Goal: Transaction & Acquisition: Purchase product/service

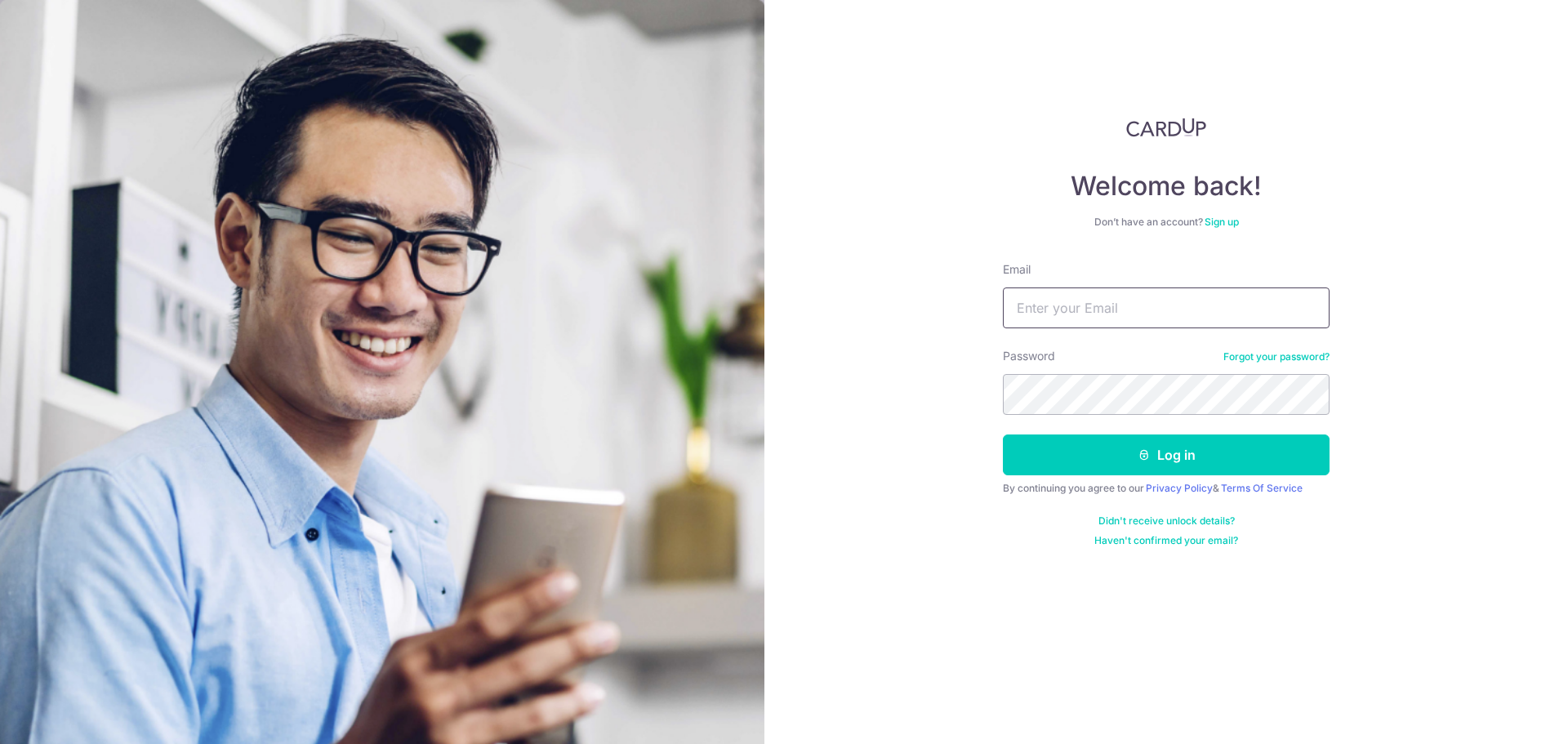
click at [1107, 307] on input "Email" at bounding box center [1167, 308] width 327 height 41
type input "[EMAIL_ADDRESS][DOMAIN_NAME]"
click at [1003, 435] on button "Log in" at bounding box center [1167, 455] width 327 height 41
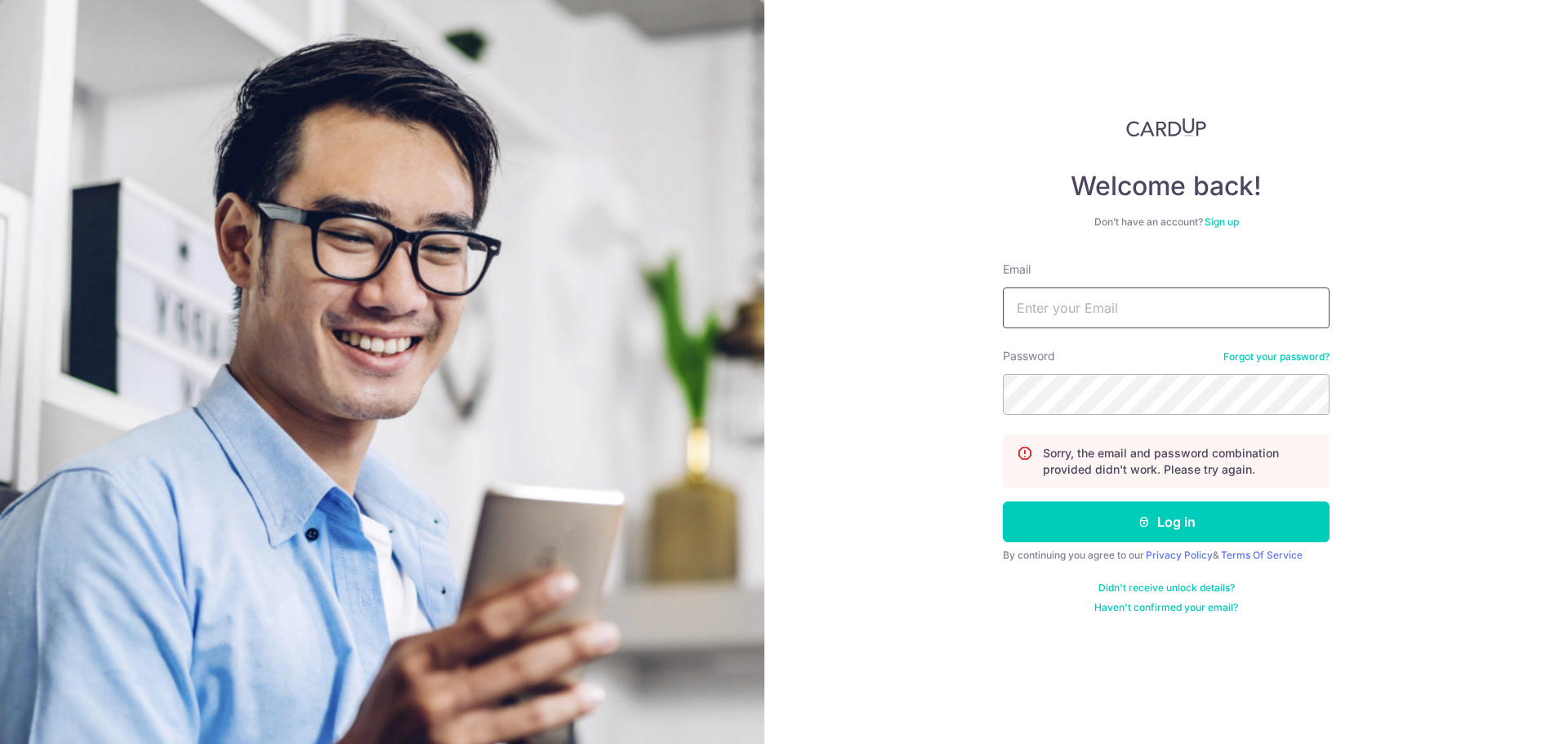
click at [1168, 319] on input "Email" at bounding box center [1167, 308] width 327 height 41
type input "[EMAIL_ADDRESS][DOMAIN_NAME]"
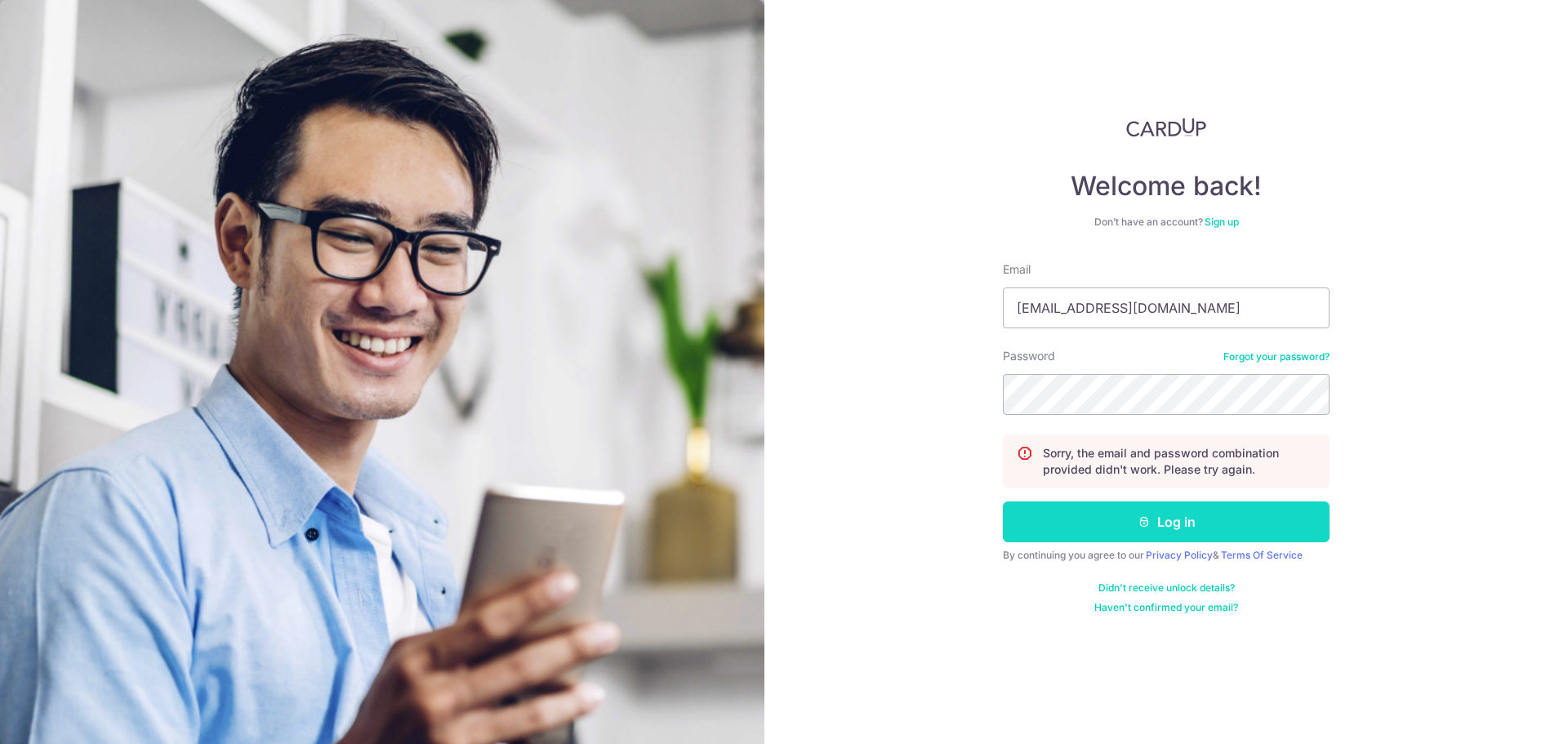
click at [1181, 513] on button "Log in" at bounding box center [1167, 521] width 327 height 41
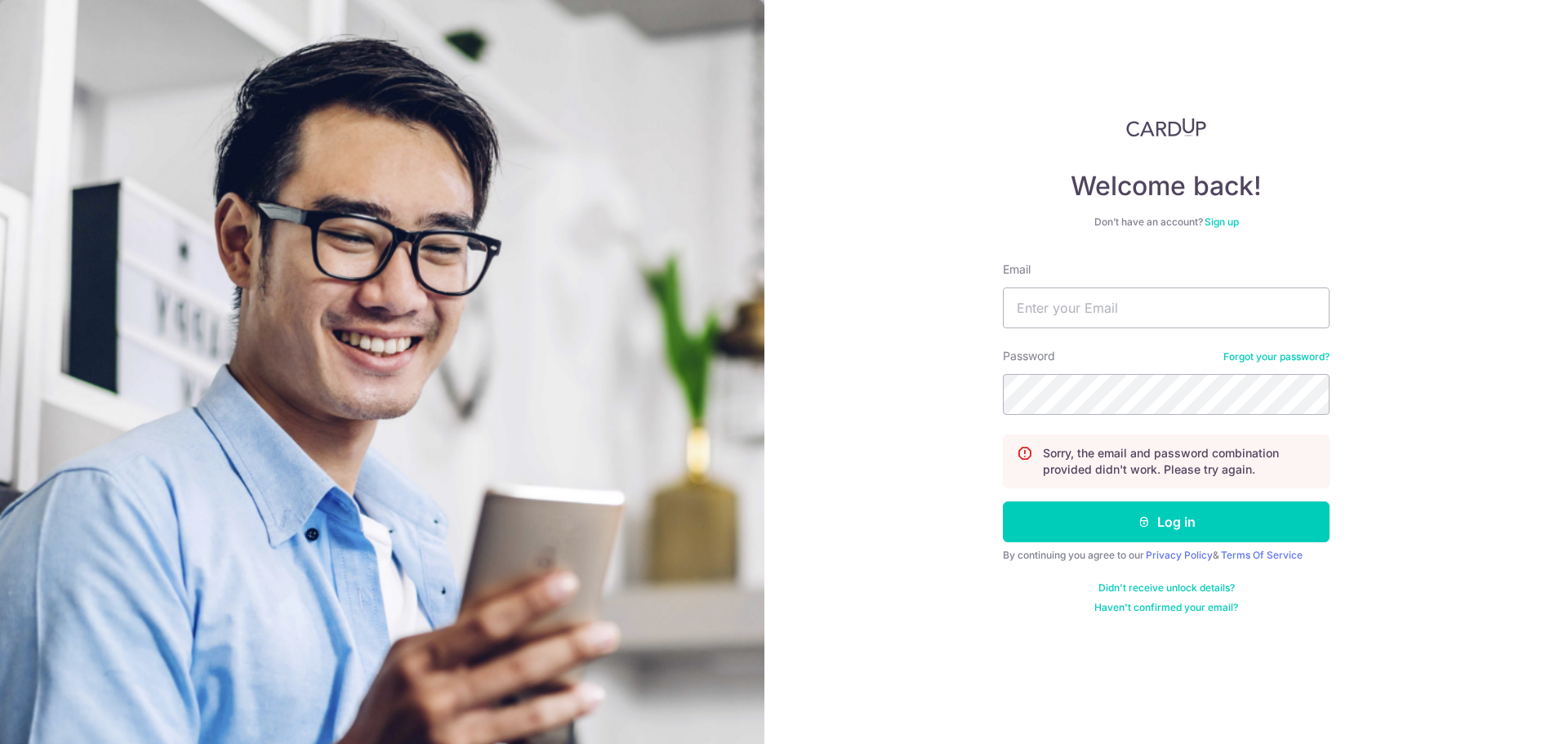
click at [1155, 339] on form "Email Password Forgot your password? Sorry, the email and password combination …" at bounding box center [1167, 437] width 327 height 352
click at [1192, 318] on input "Email" at bounding box center [1167, 308] width 327 height 41
type input "[EMAIL_ADDRESS][DOMAIN_NAME]"
click at [1003, 501] on button "Log in" at bounding box center [1167, 521] width 327 height 41
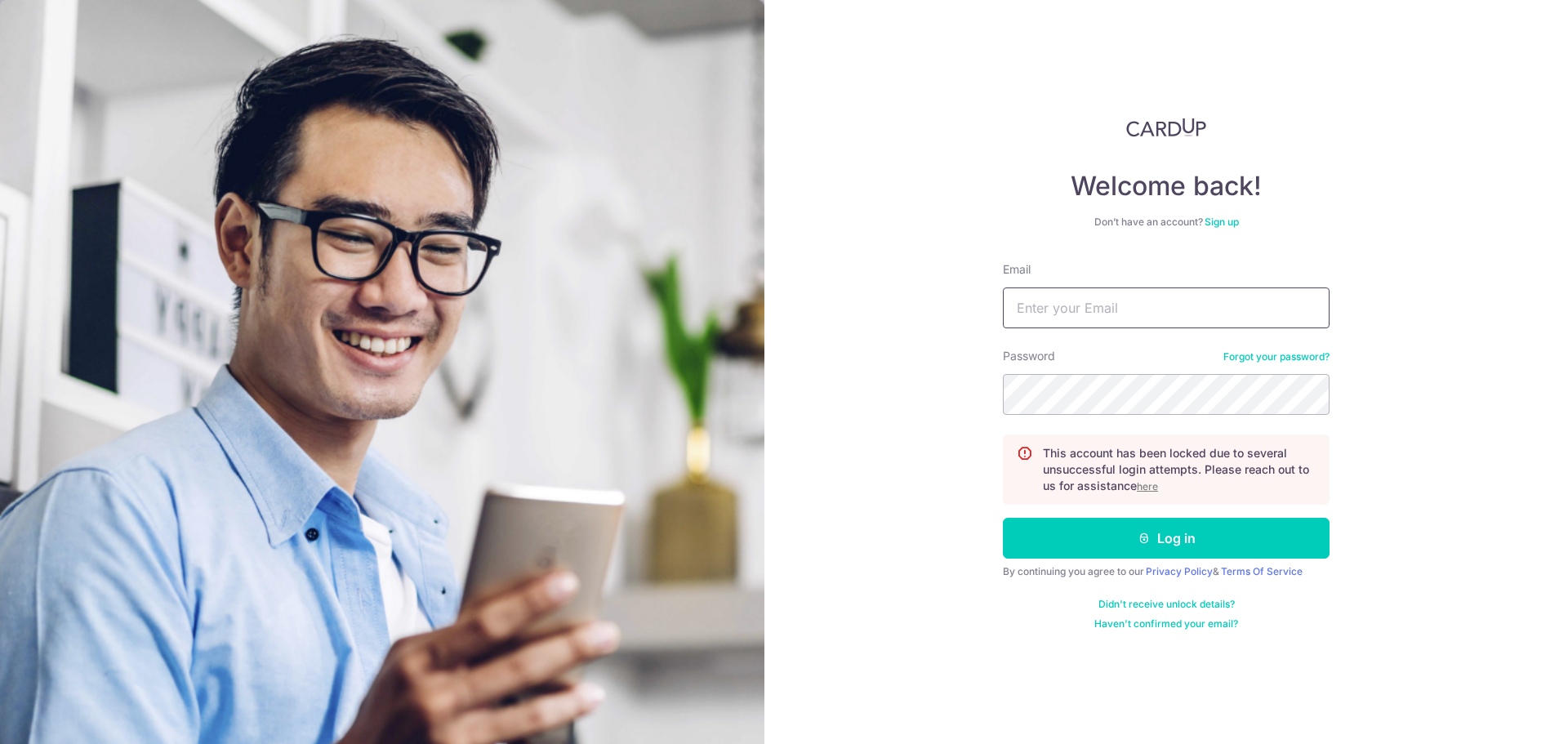
click at [1202, 298] on input "Email" at bounding box center [1167, 308] width 327 height 41
type input "[EMAIL_ADDRESS][DOMAIN_NAME]"
click at [1003, 518] on button "Log in" at bounding box center [1167, 538] width 327 height 41
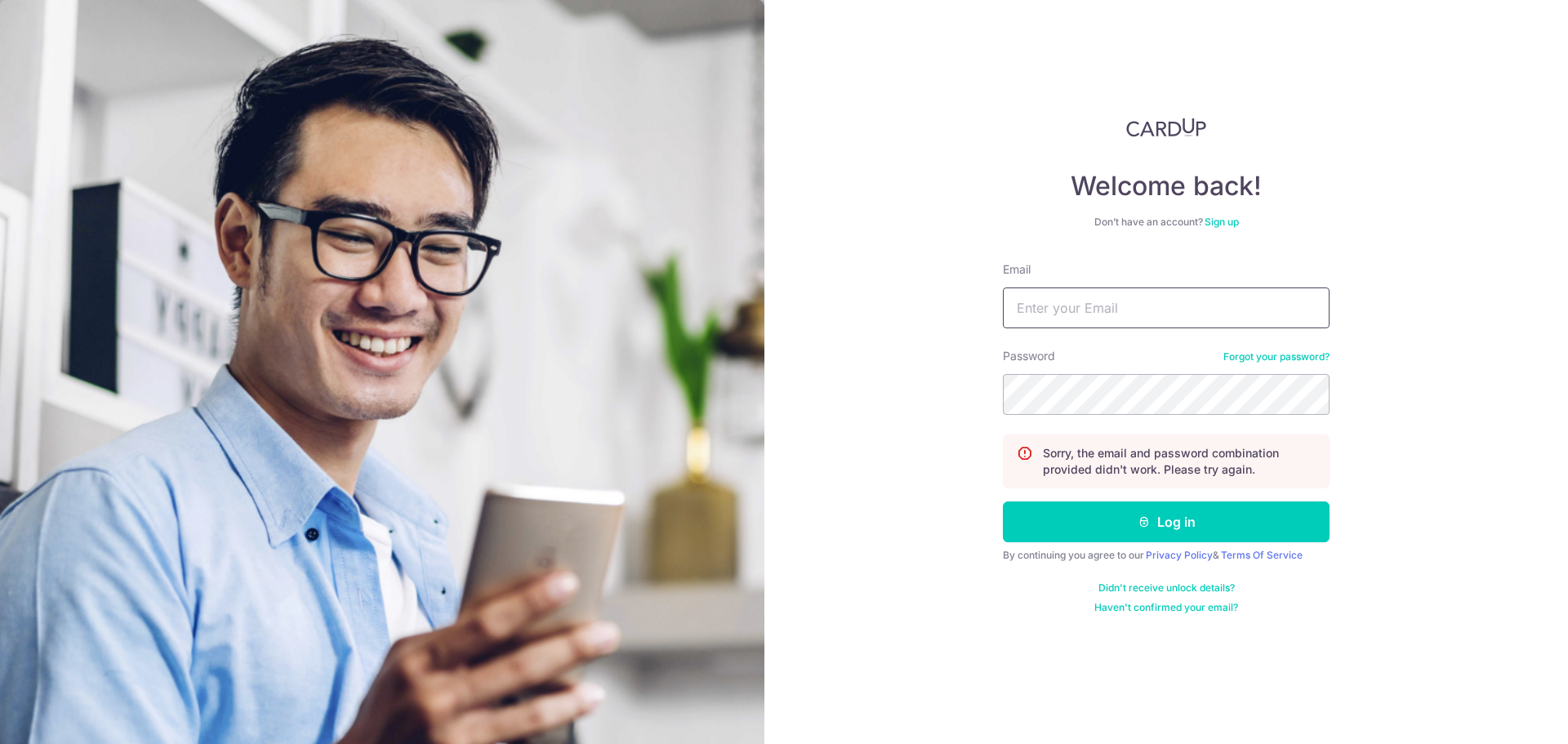
click at [1220, 297] on input "Email" at bounding box center [1167, 308] width 327 height 41
type input "[EMAIL_ADDRESS][DOMAIN_NAME]"
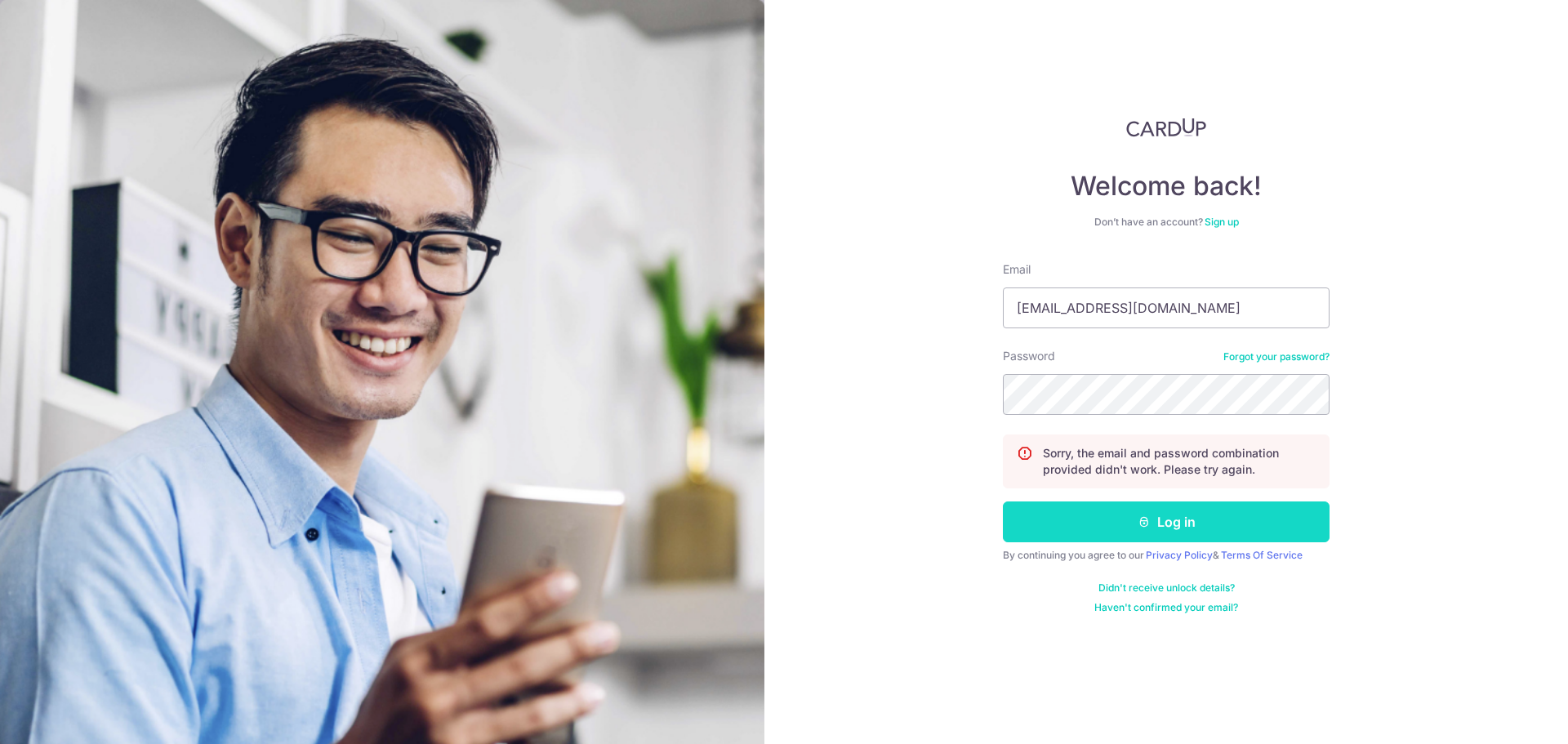
click at [1158, 530] on button "Log in" at bounding box center [1167, 521] width 327 height 41
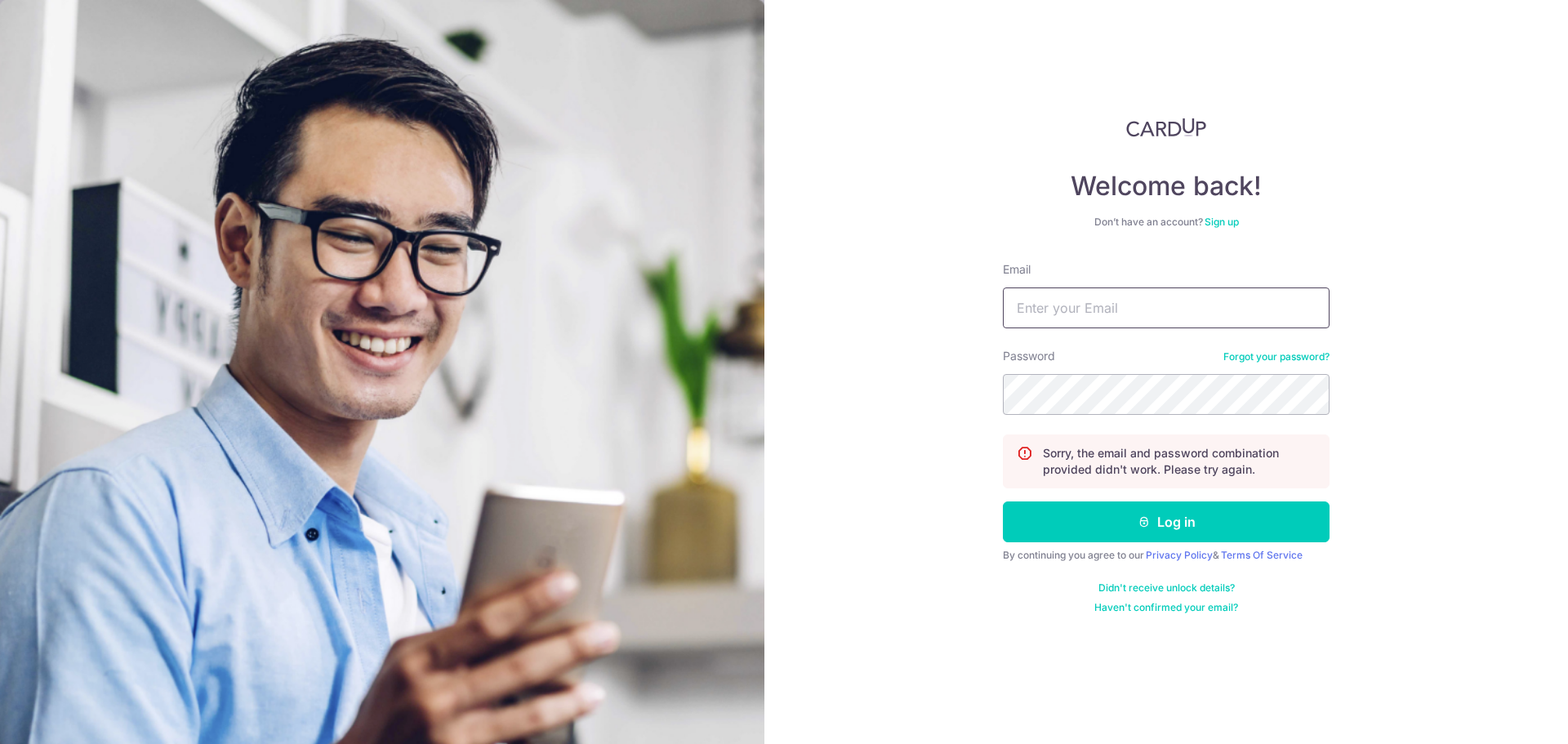
click at [1184, 316] on input "Email" at bounding box center [1167, 308] width 327 height 41
type input "seowbranden@hotmail.com"
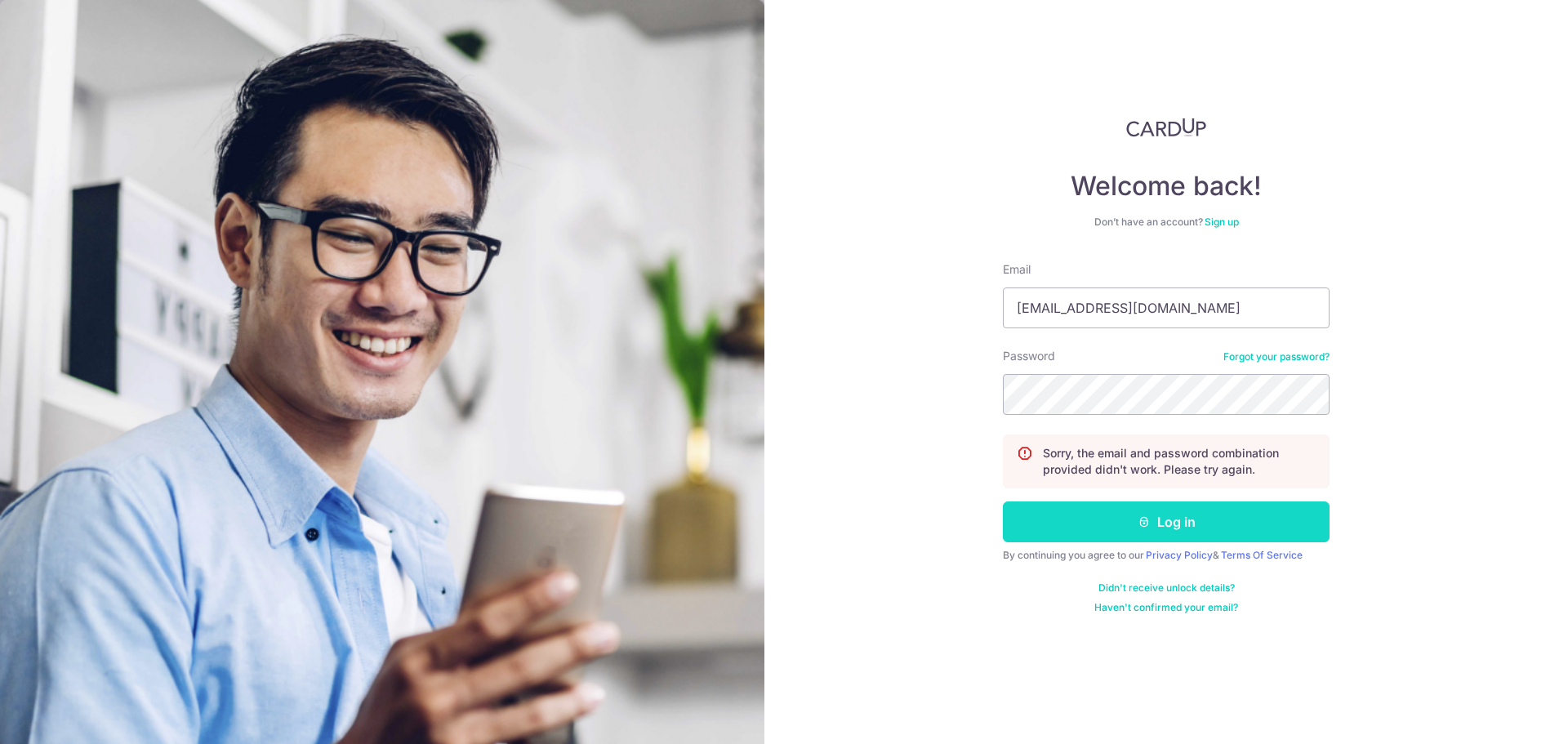
click at [1154, 517] on button "Log in" at bounding box center [1167, 521] width 327 height 41
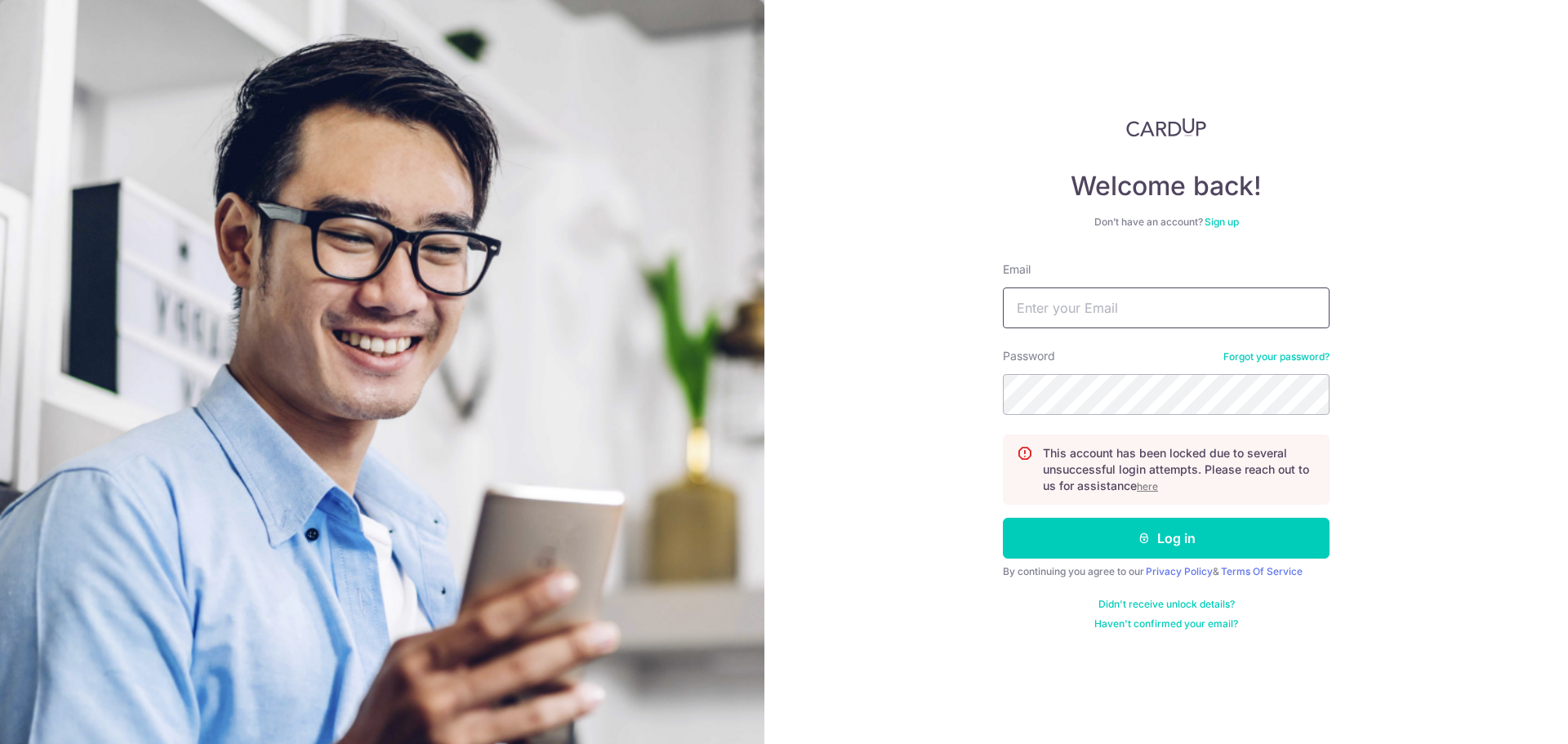
click at [1179, 318] on input "Email" at bounding box center [1167, 308] width 327 height 41
type input "seowbranden@hotmail.com"
click at [1283, 357] on link "Forgot your password?" at bounding box center [1277, 357] width 106 height 13
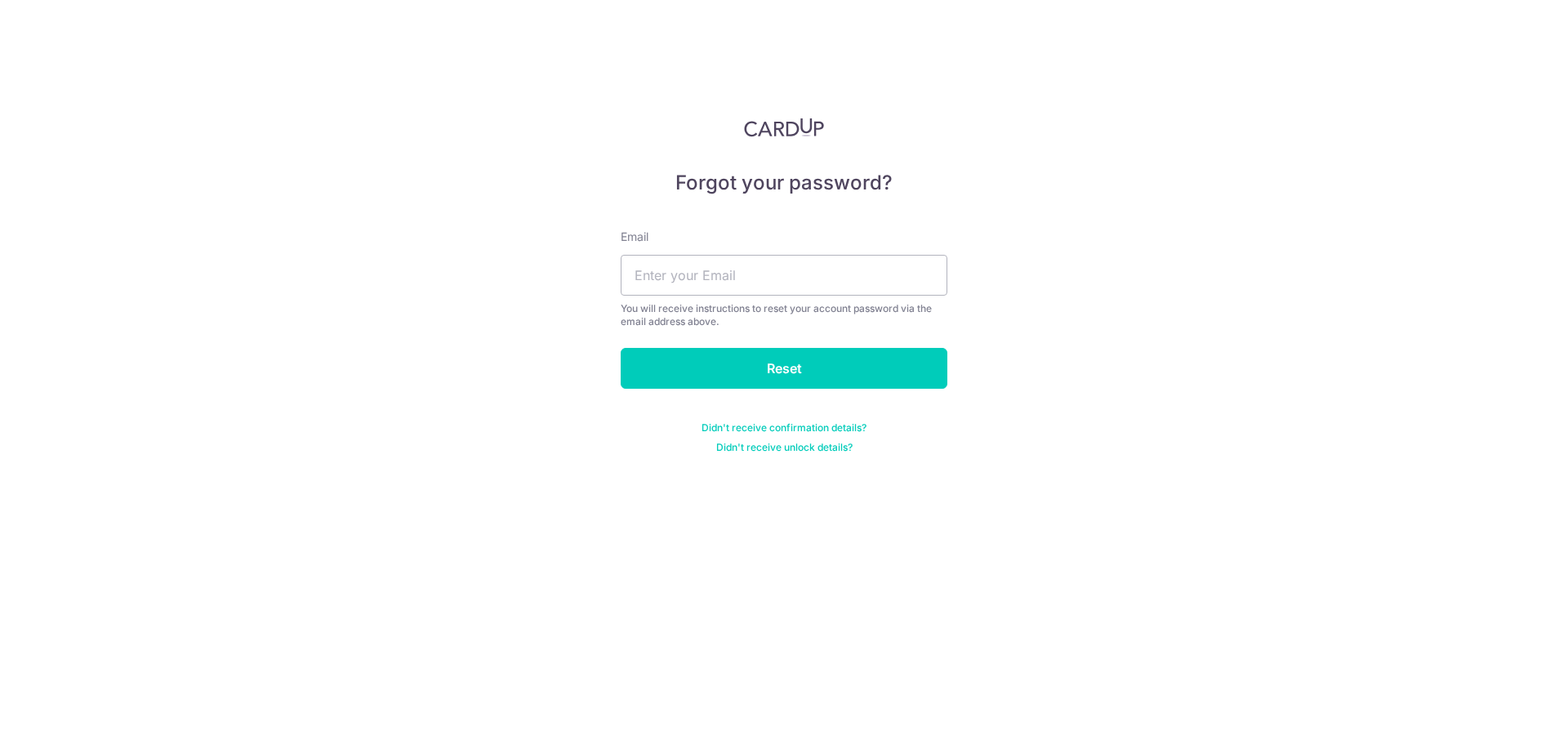
click at [755, 248] on div "Email You will receive instructions to reset your account password via the emai…" at bounding box center [784, 278] width 327 height 99
click at [783, 307] on div "You will receive instructions to reset your account password via the email addr…" at bounding box center [784, 314] width 327 height 26
click at [807, 283] on input "text" at bounding box center [784, 275] width 327 height 41
type input "seowbranden@hotmail.com"
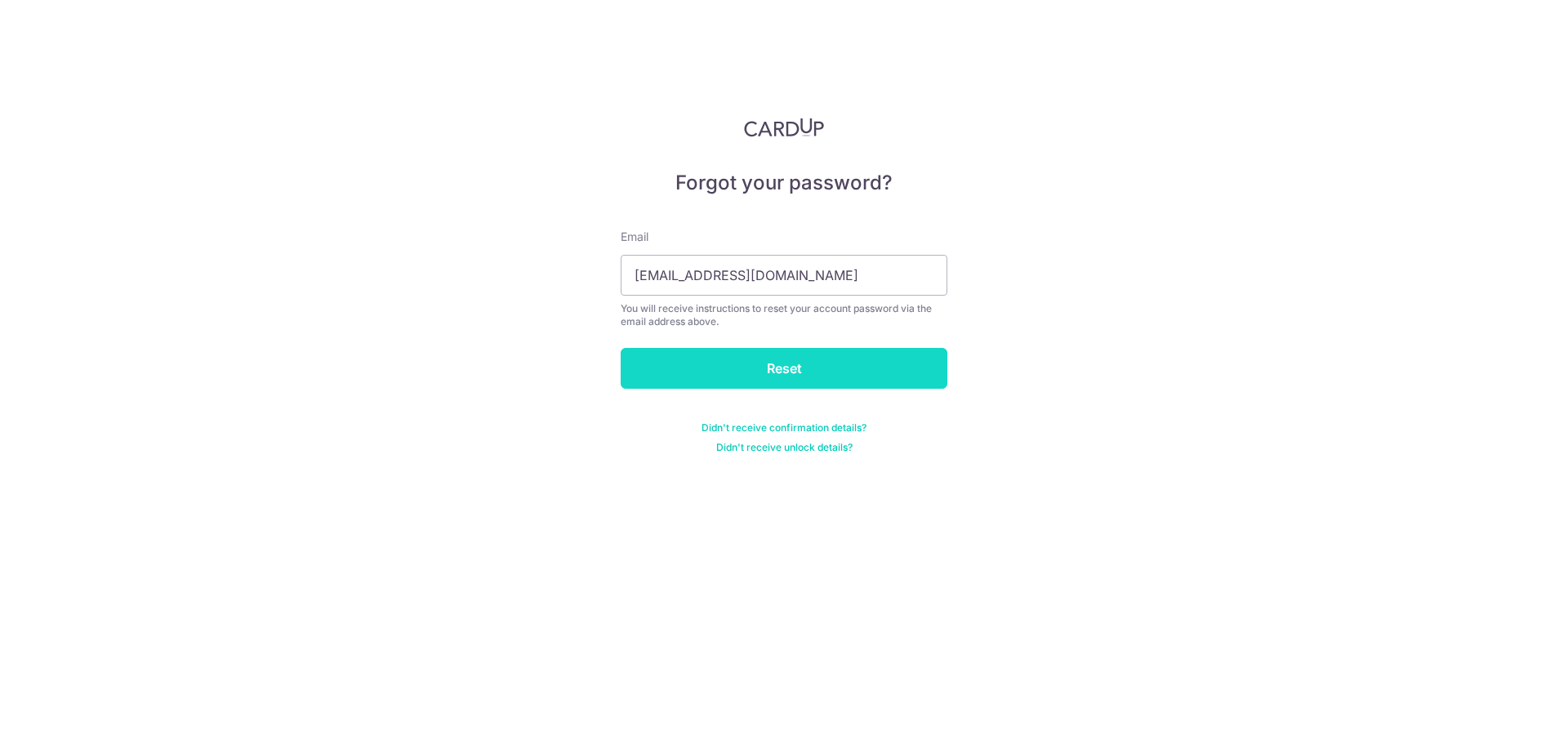
click at [774, 368] on input "Reset" at bounding box center [784, 368] width 327 height 41
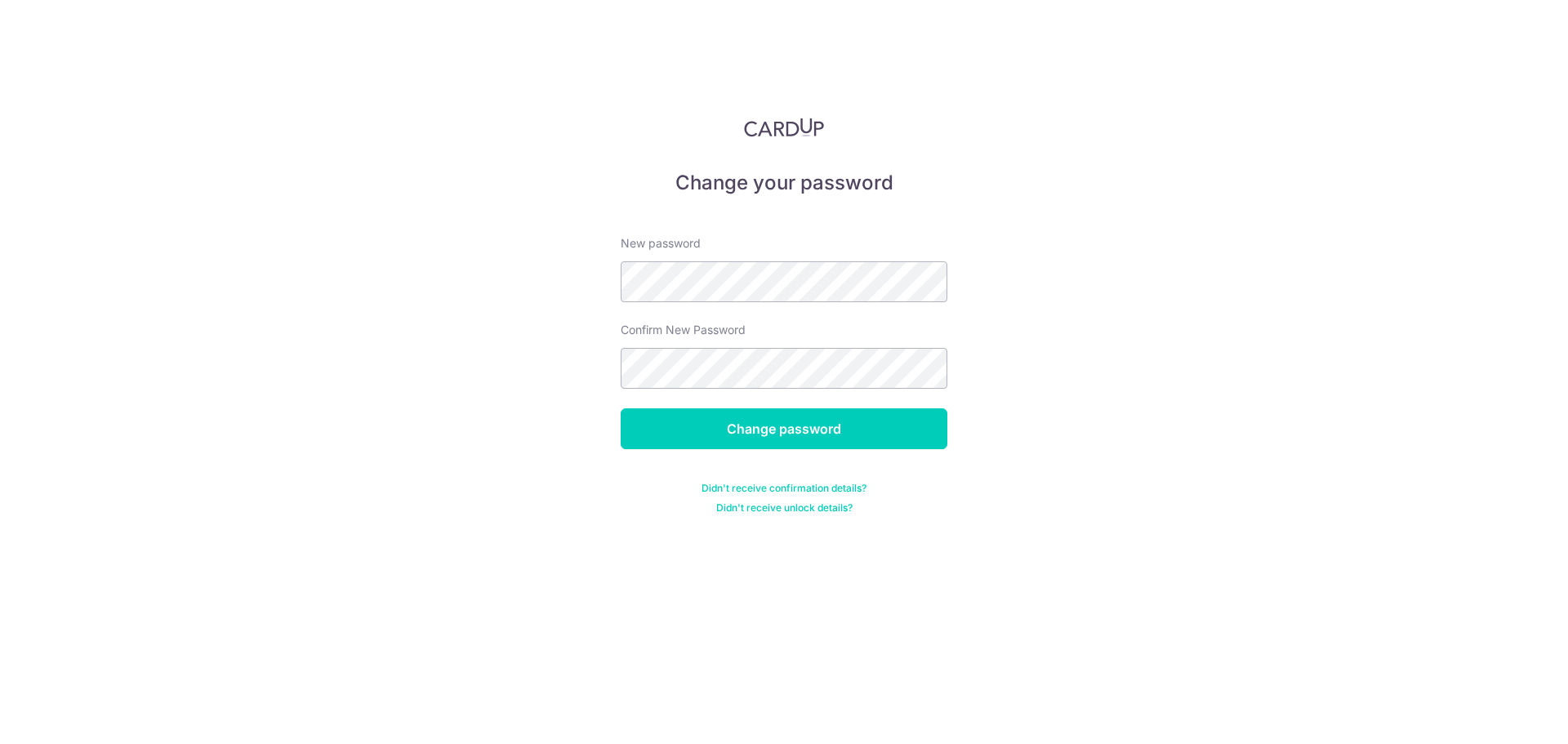
click at [841, 248] on div "New password" at bounding box center [784, 268] width 327 height 67
click at [833, 419] on input "Change password" at bounding box center [784, 428] width 327 height 41
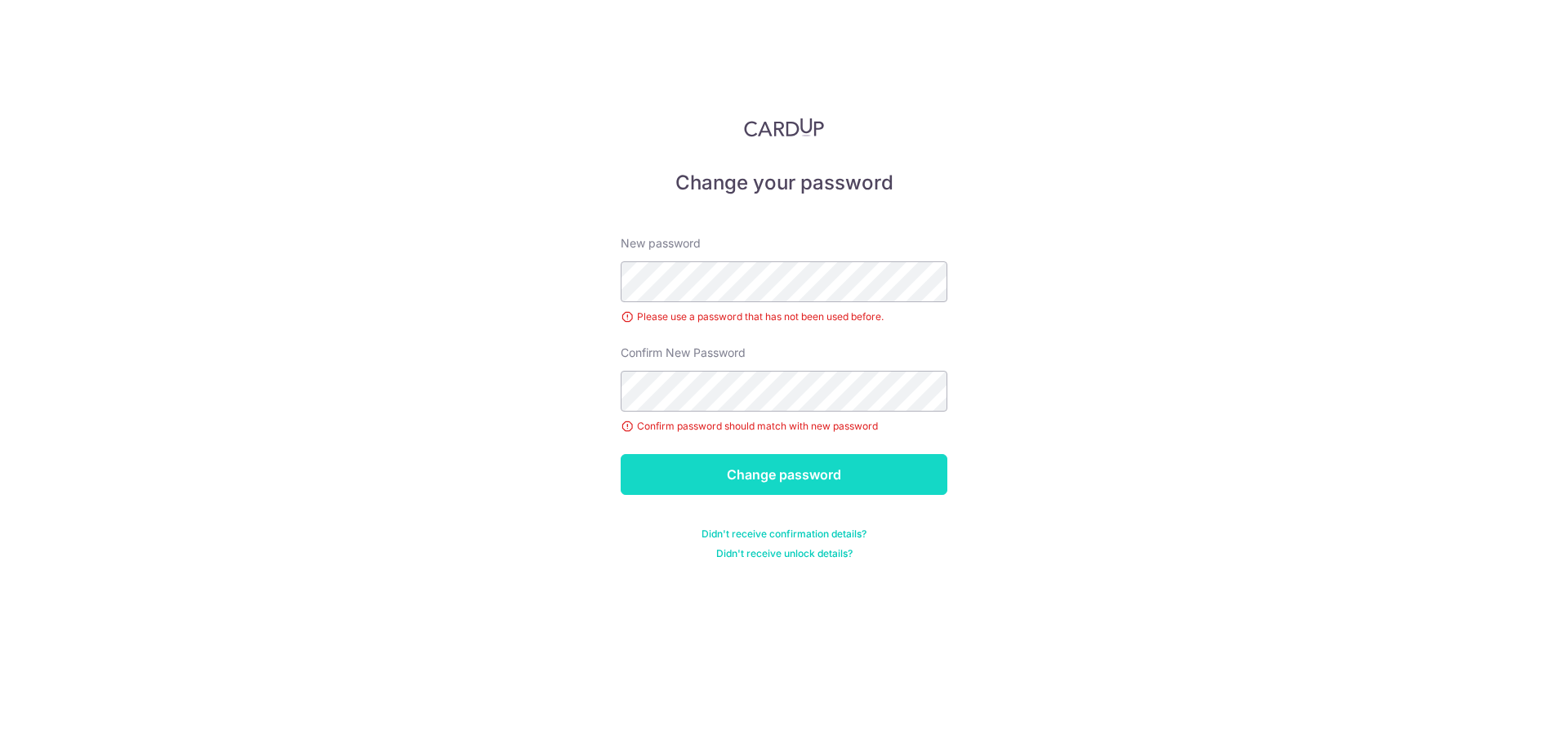
click at [838, 475] on input "Change password" at bounding box center [784, 474] width 327 height 41
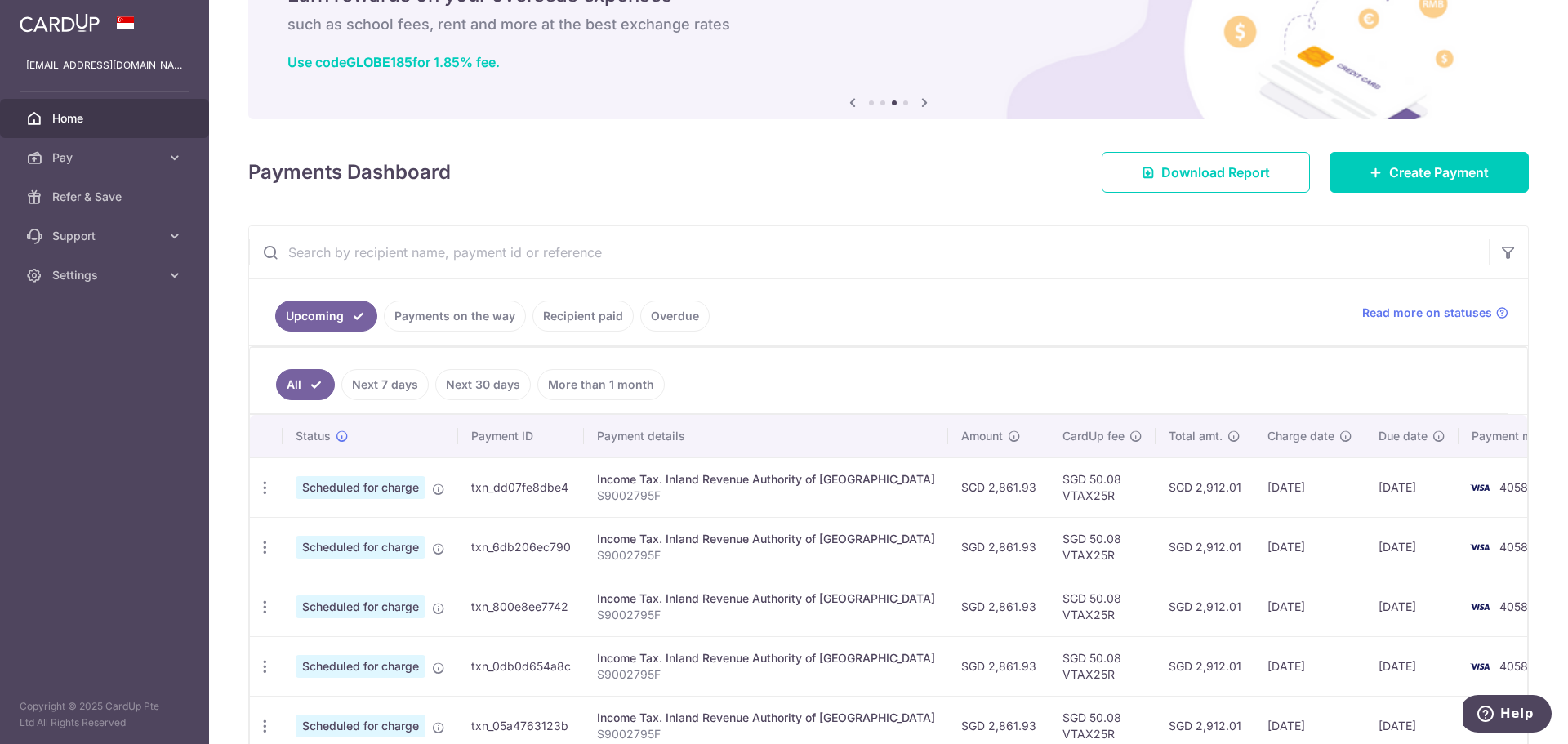
scroll to position [55, 0]
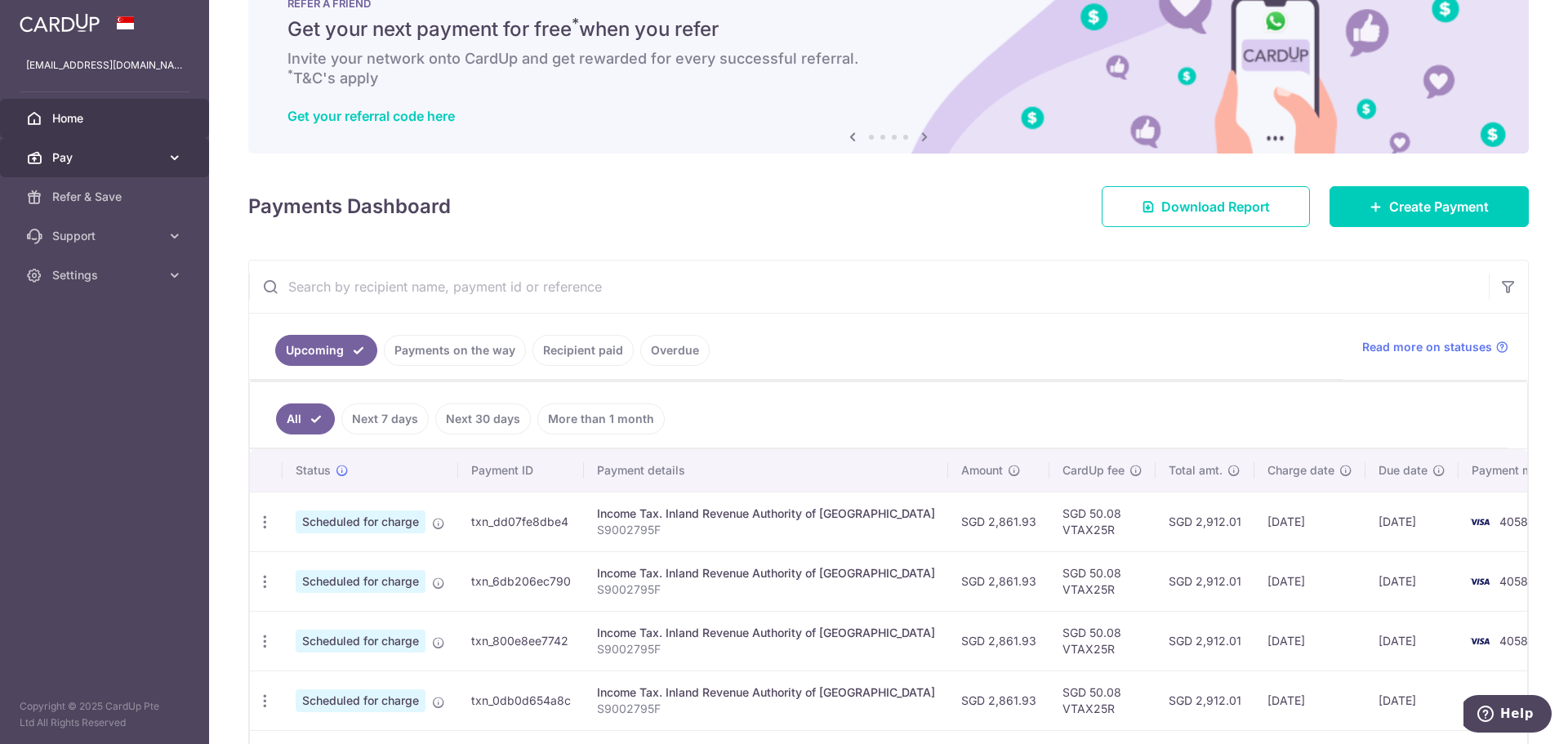
click at [131, 165] on span "Pay" at bounding box center [106, 157] width 108 height 16
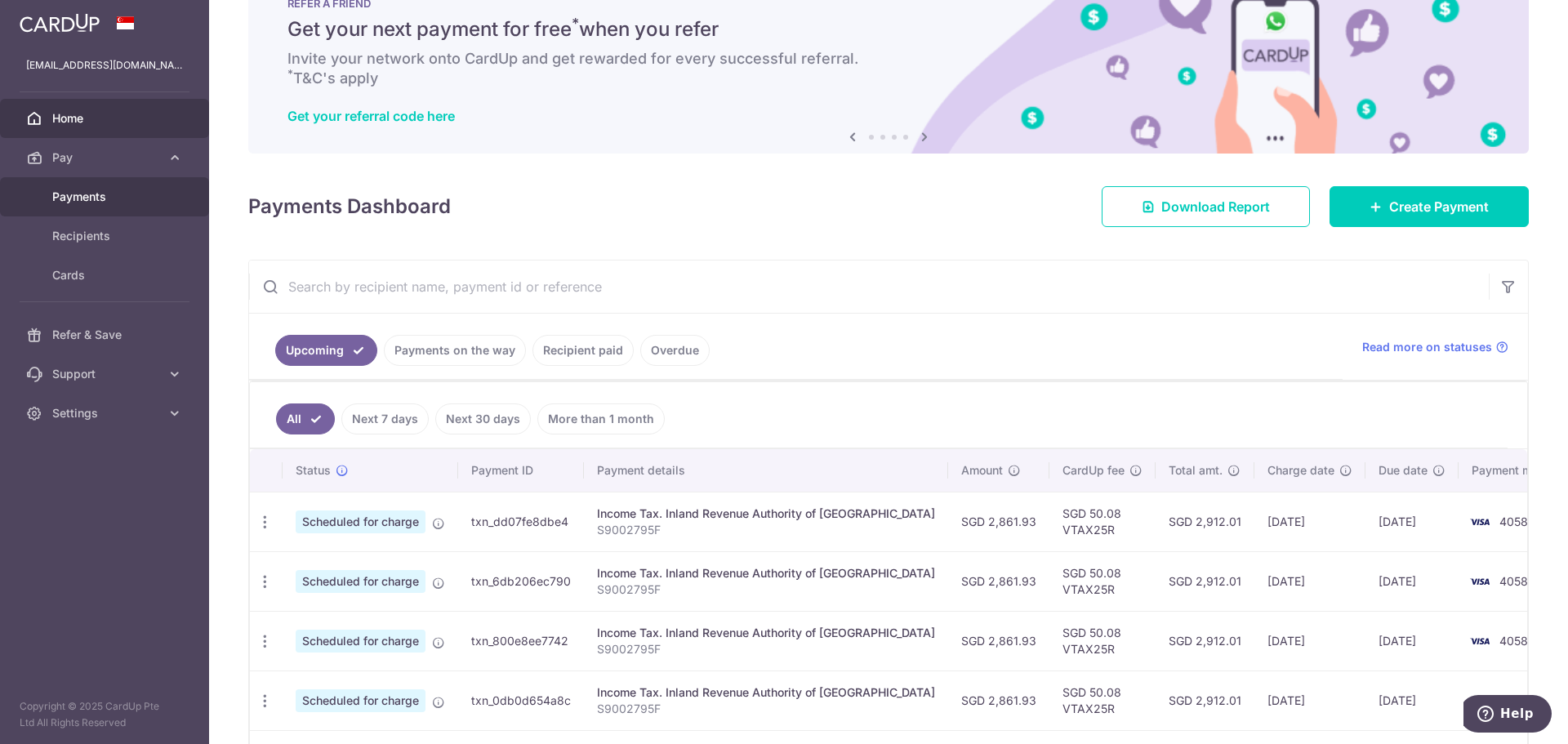
click at [116, 192] on span "Payments" at bounding box center [106, 196] width 108 height 16
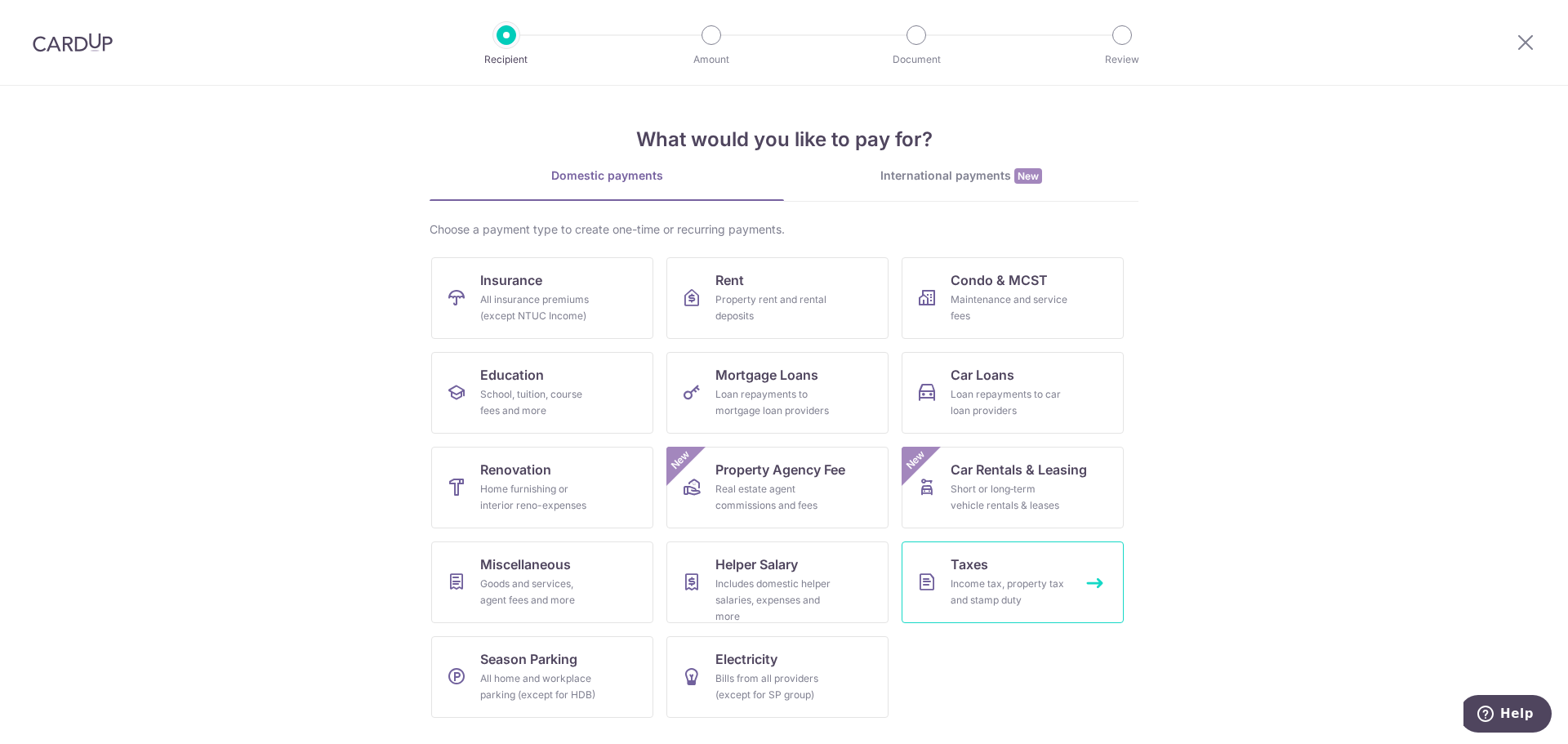
click at [1020, 599] on div "Income tax, property tax and stamp duty" at bounding box center [1009, 592] width 118 height 32
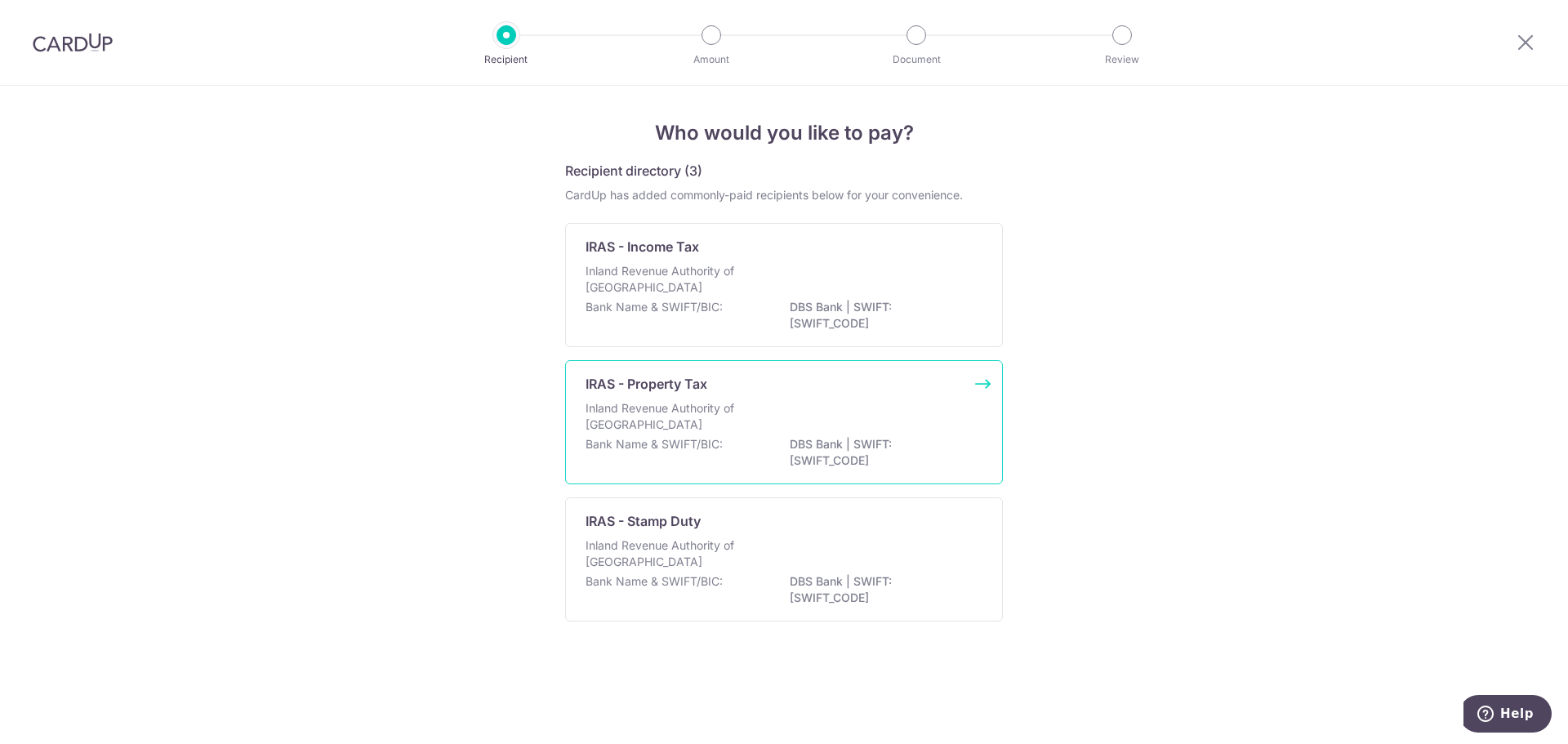
click at [858, 414] on div "Inland Revenue Authority of [GEOGRAPHIC_DATA]" at bounding box center [784, 418] width 397 height 36
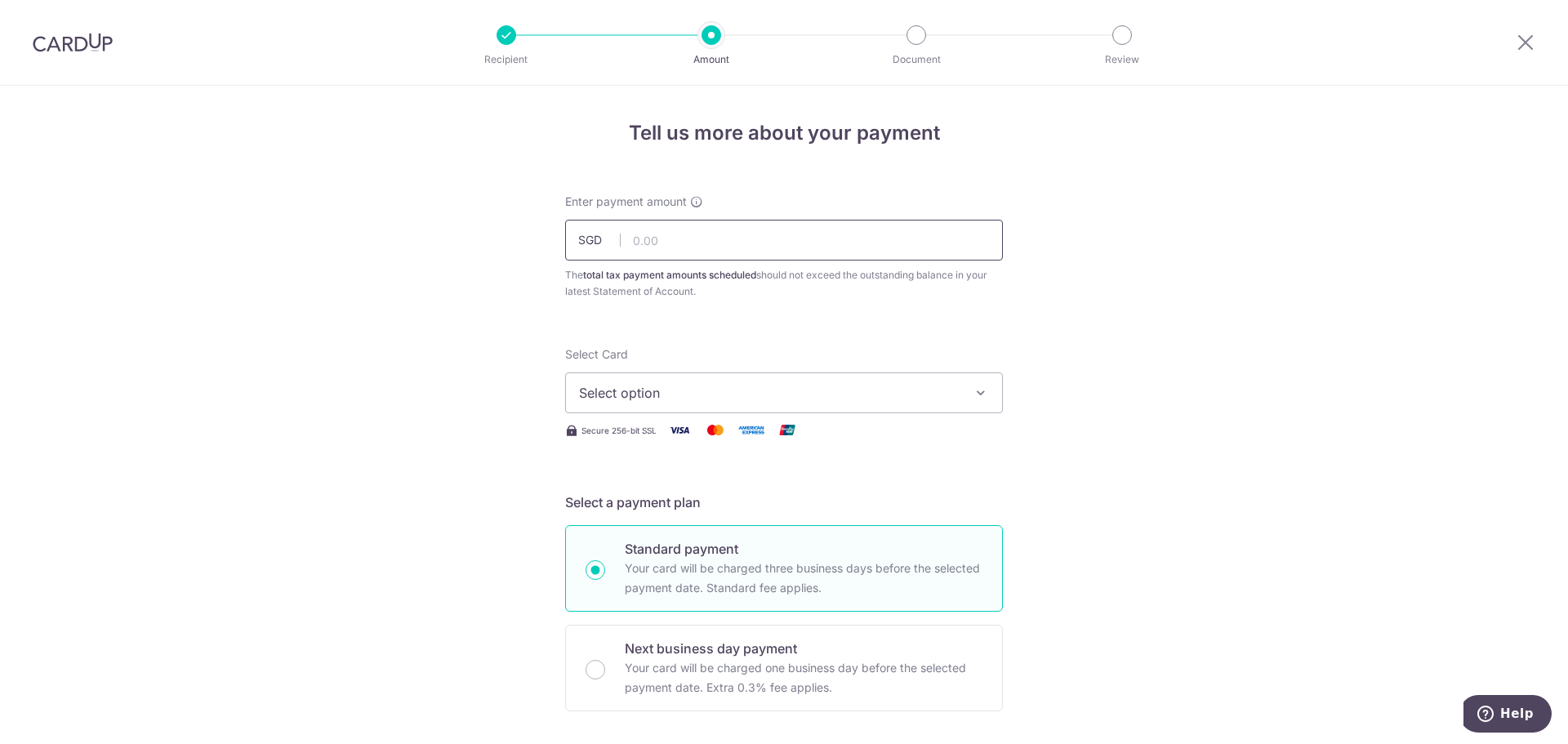
click at [834, 255] on input "text" at bounding box center [784, 240] width 438 height 41
type input "2,123.78"
click at [921, 400] on span "Select option" at bounding box center [769, 393] width 380 height 20
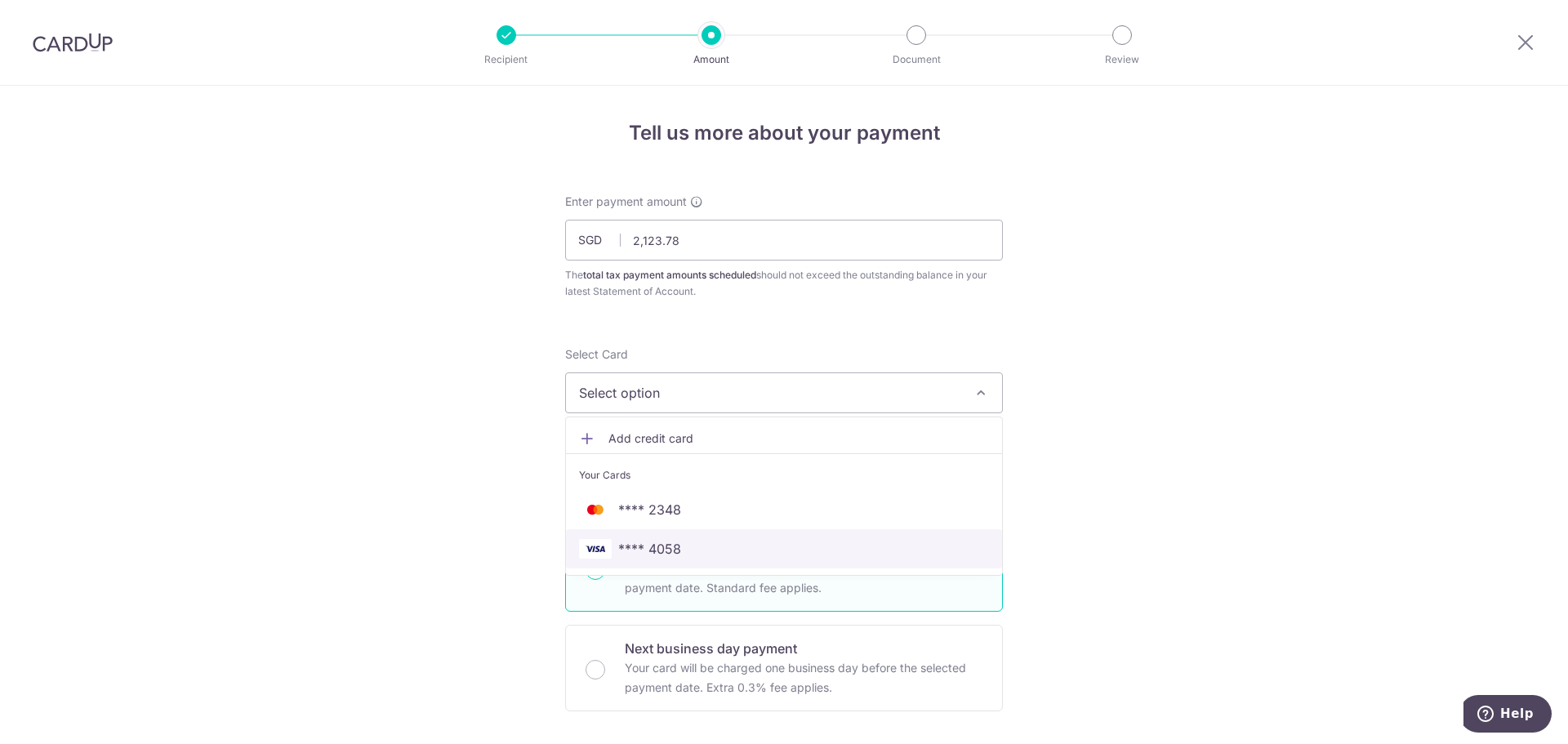
click at [775, 563] on link "**** 4058" at bounding box center [784, 548] width 436 height 39
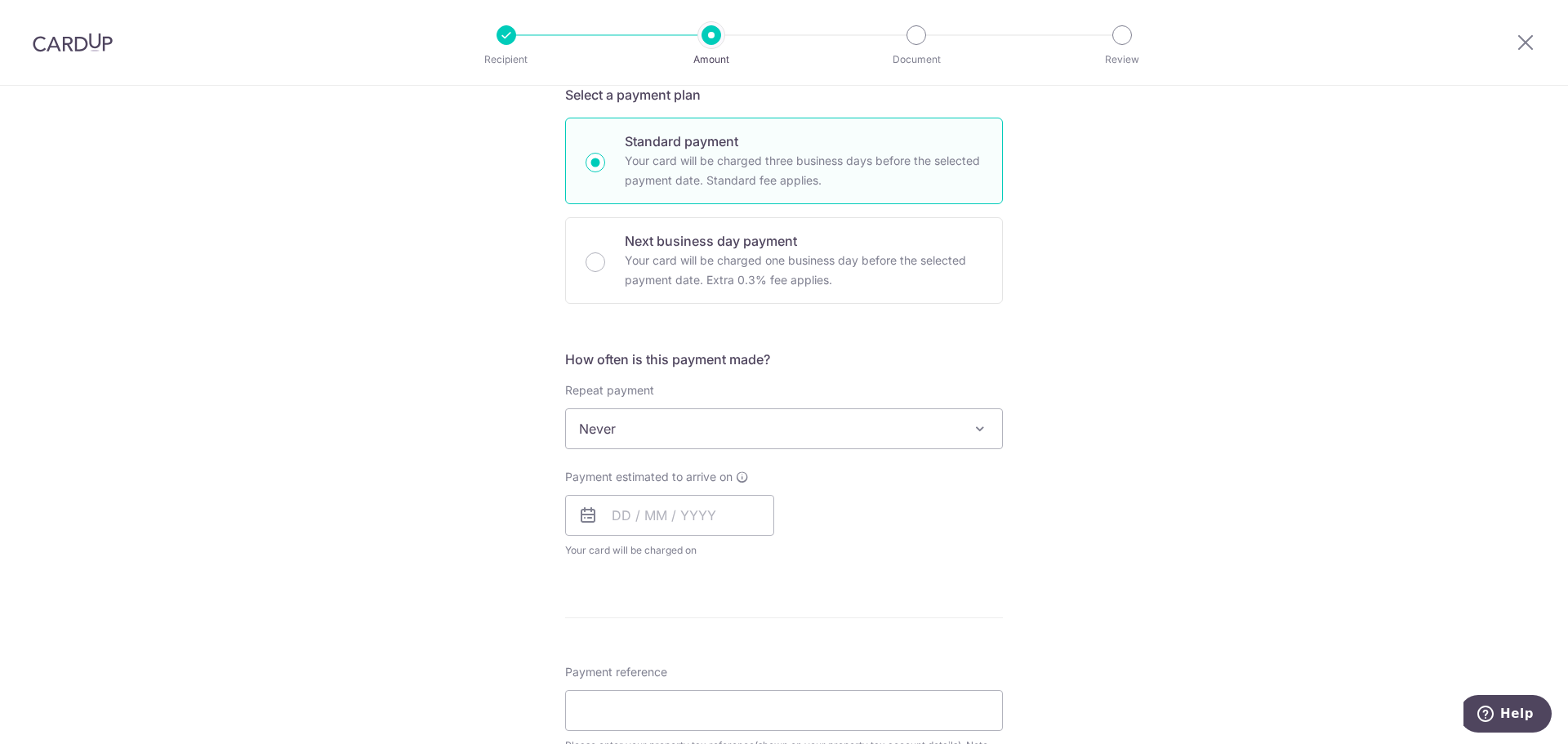
scroll to position [408, 0]
click at [963, 419] on span "Never" at bounding box center [784, 427] width 436 height 39
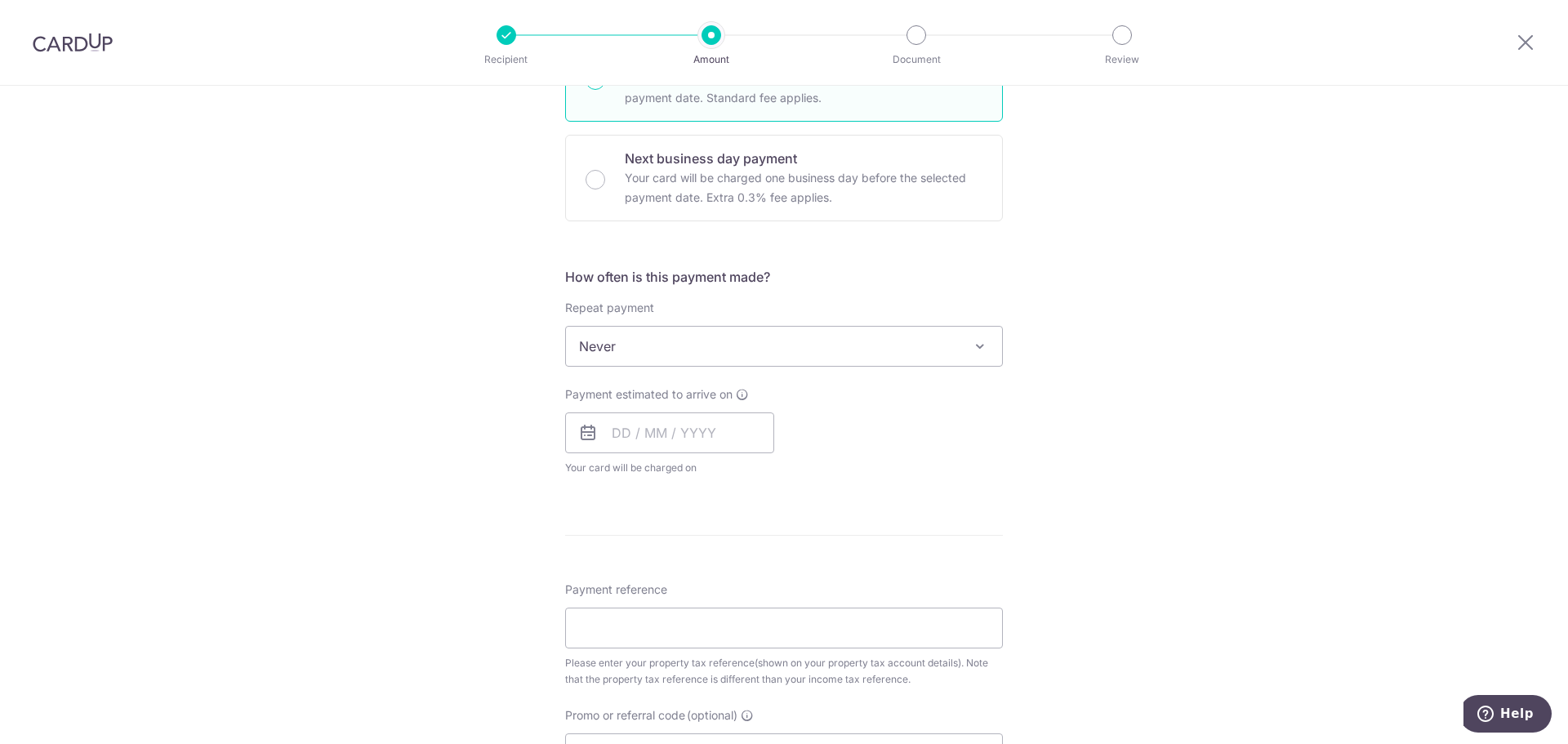
click at [632, 453] on div "Payment estimated to arrive on Your card will be charged on for the first payme…" at bounding box center [670, 431] width 209 height 90
click at [640, 441] on input "text" at bounding box center [670, 433] width 209 height 41
click at [730, 650] on link "21" at bounding box center [729, 646] width 26 height 26
type input "[DATE]"
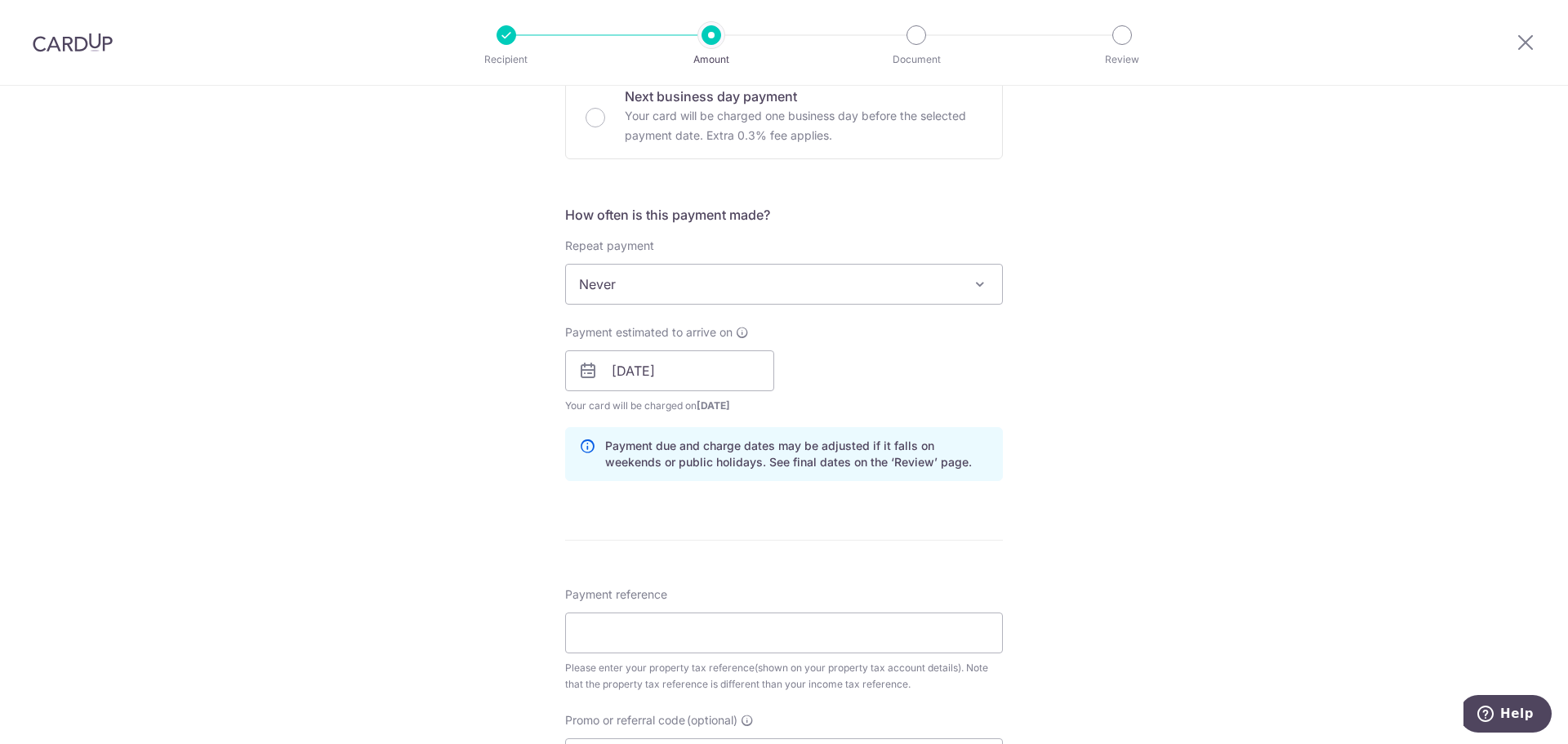
scroll to position [653, 0]
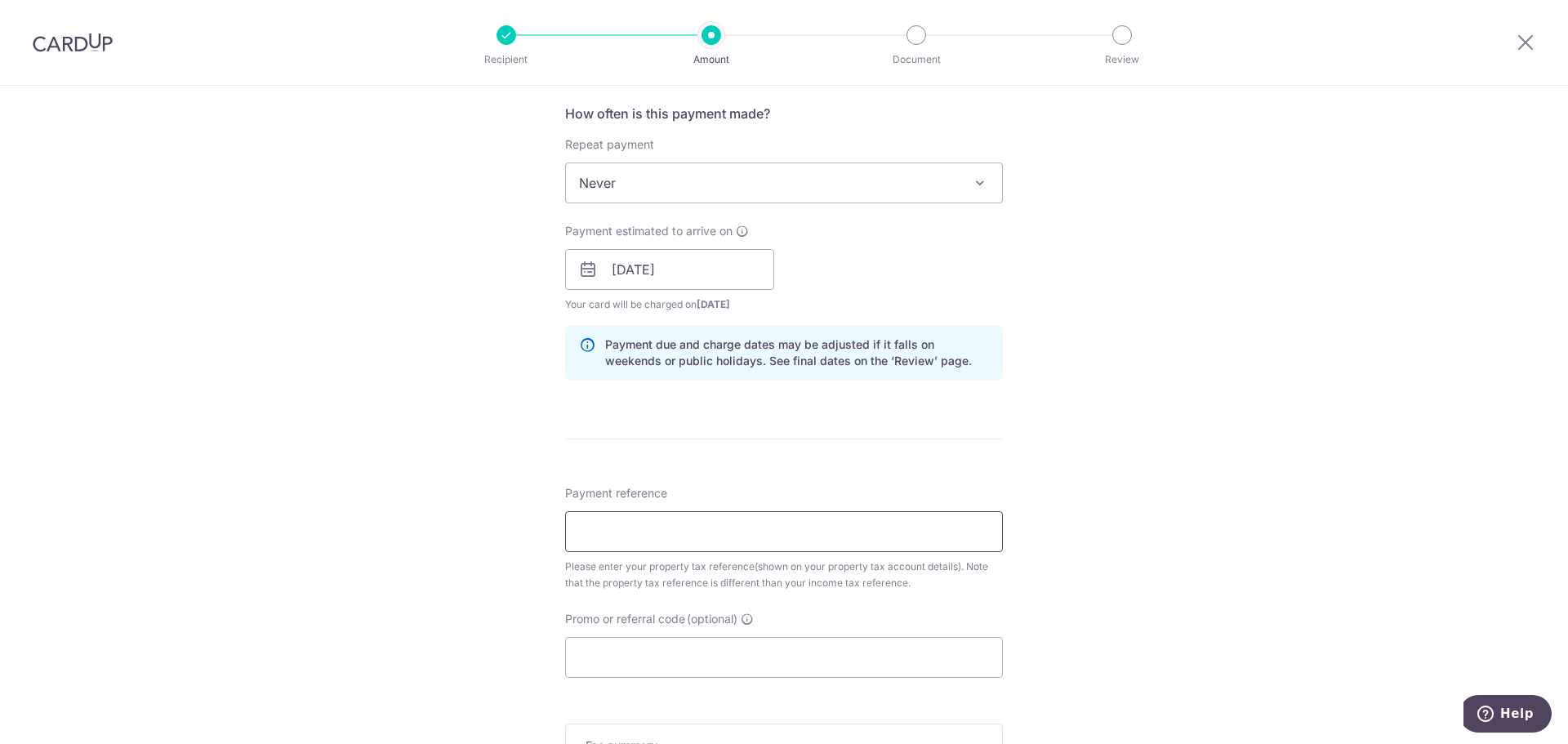
click at [810, 528] on input "Payment reference" at bounding box center [784, 531] width 438 height 41
type input "1"
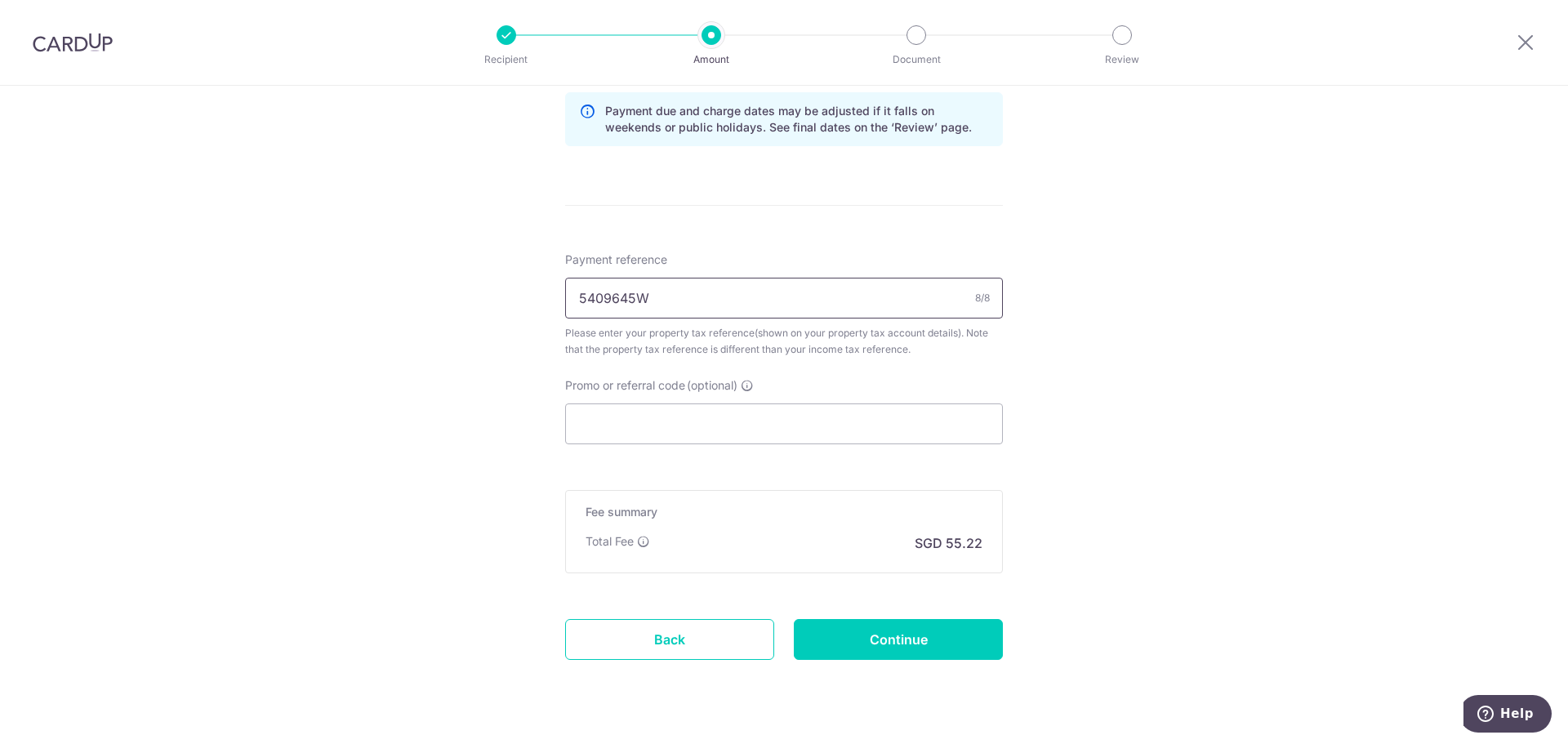
scroll to position [925, 0]
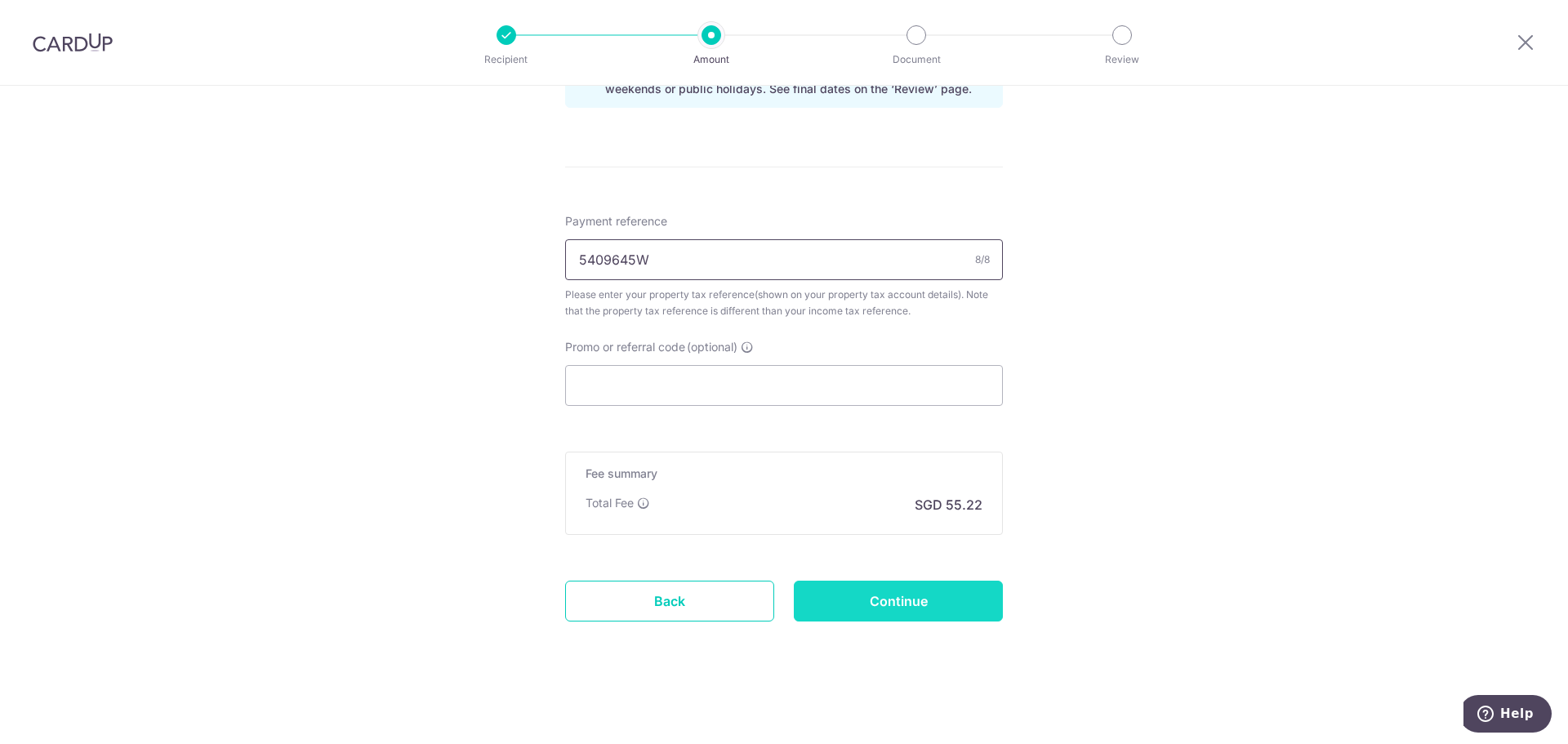
type input "5409645W"
click at [942, 601] on input "Continue" at bounding box center [898, 601] width 209 height 41
type input "Create Schedule"
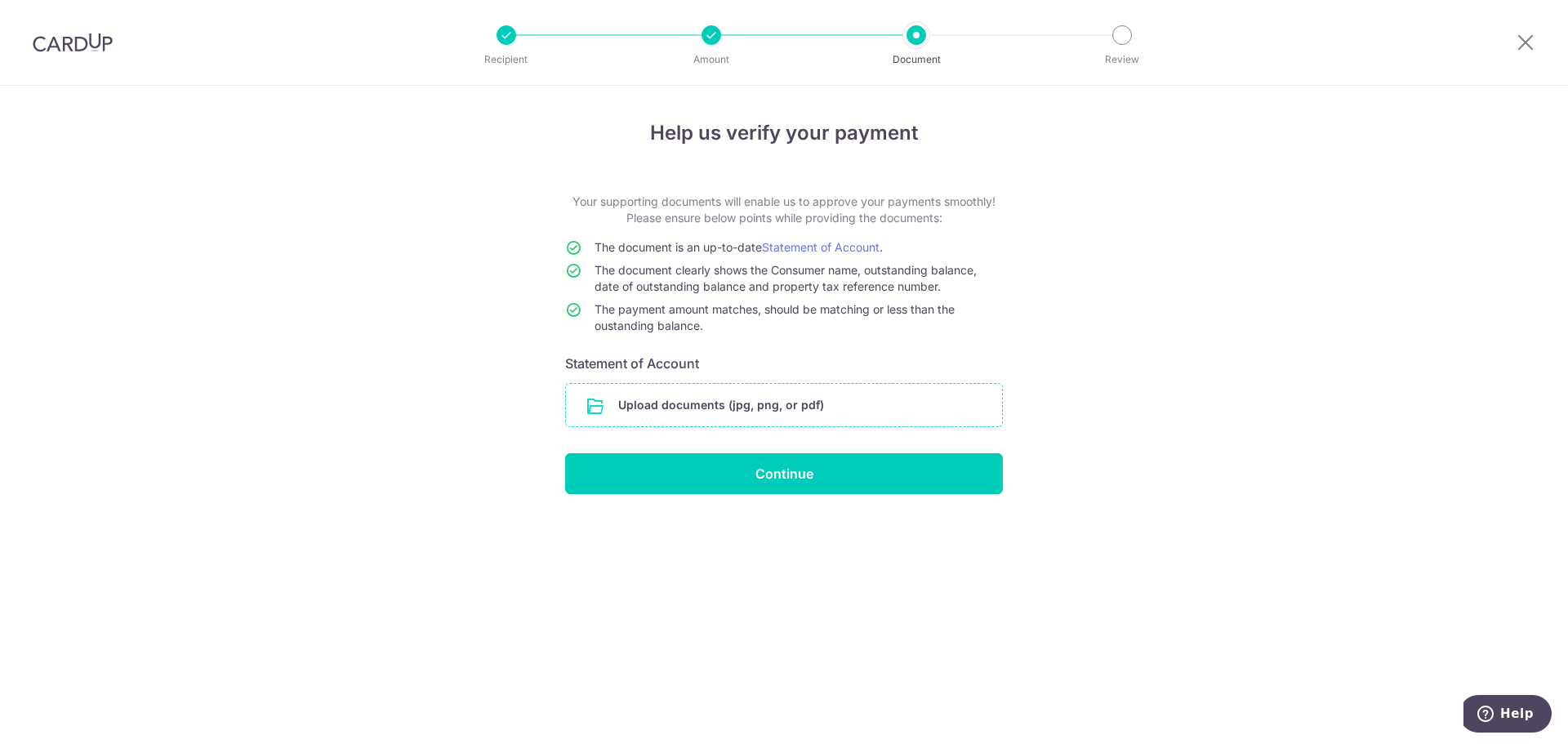
click at [891, 396] on input "file" at bounding box center [784, 405] width 436 height 42
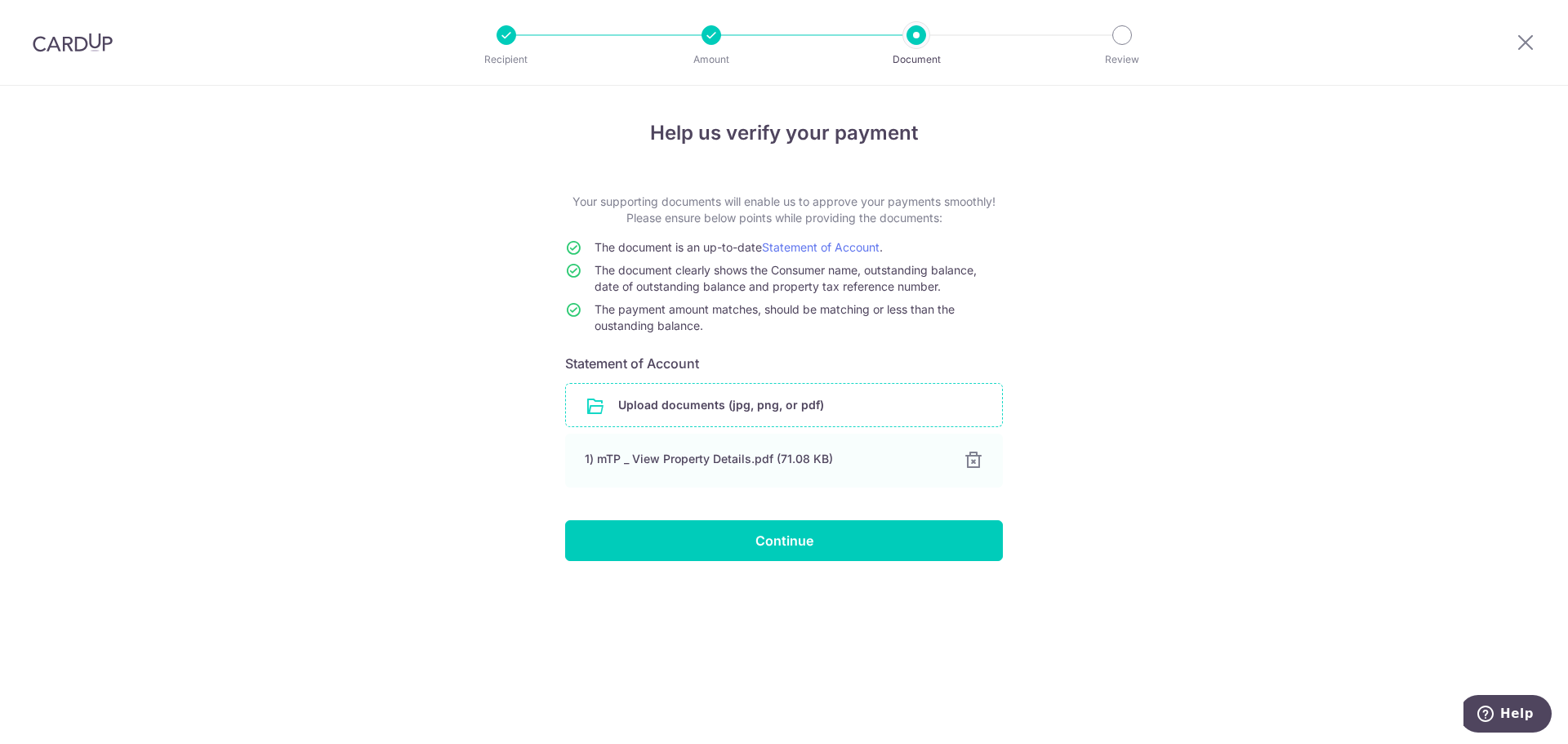
click at [811, 409] on input "file" at bounding box center [784, 405] width 436 height 42
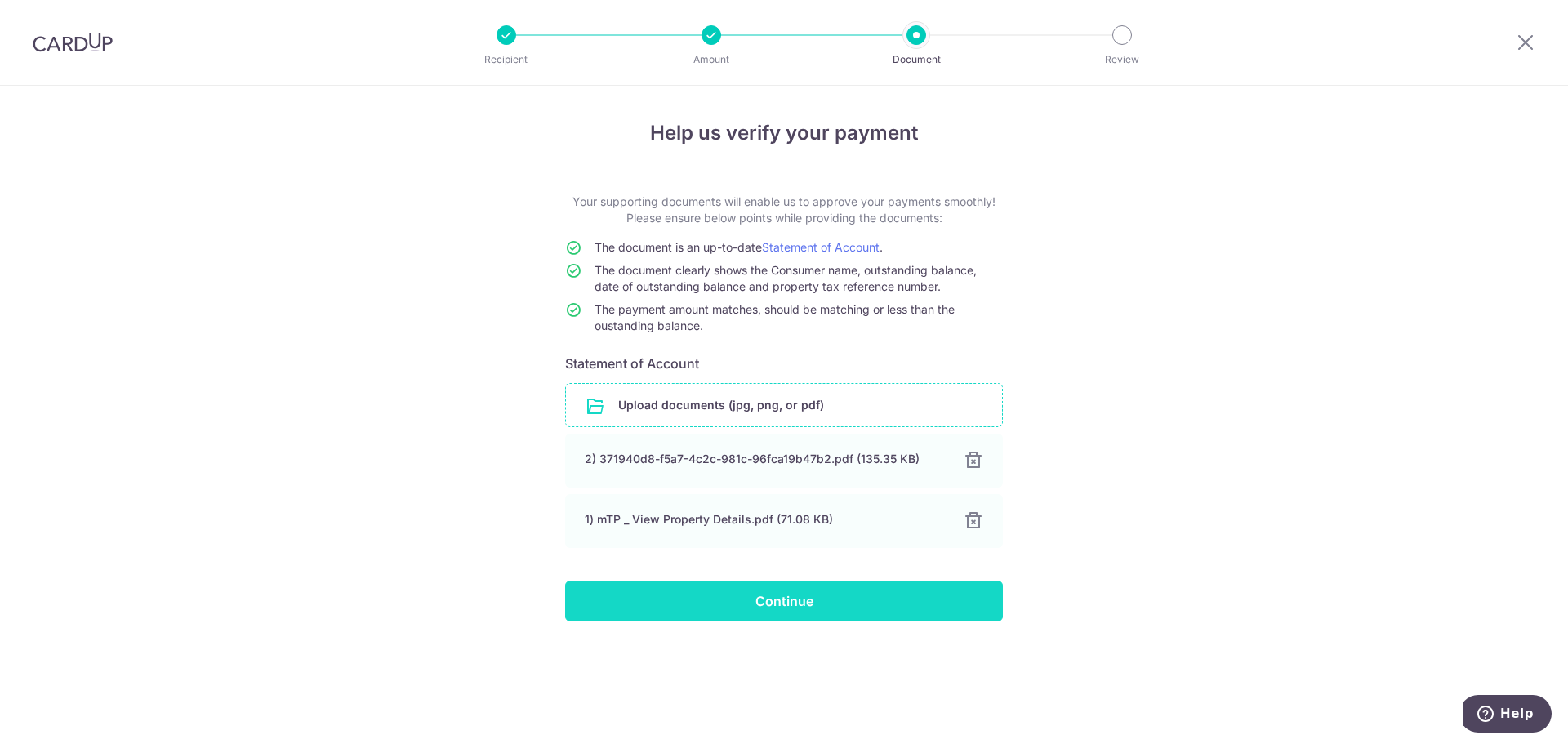
click at [893, 606] on input "Continue" at bounding box center [784, 601] width 438 height 41
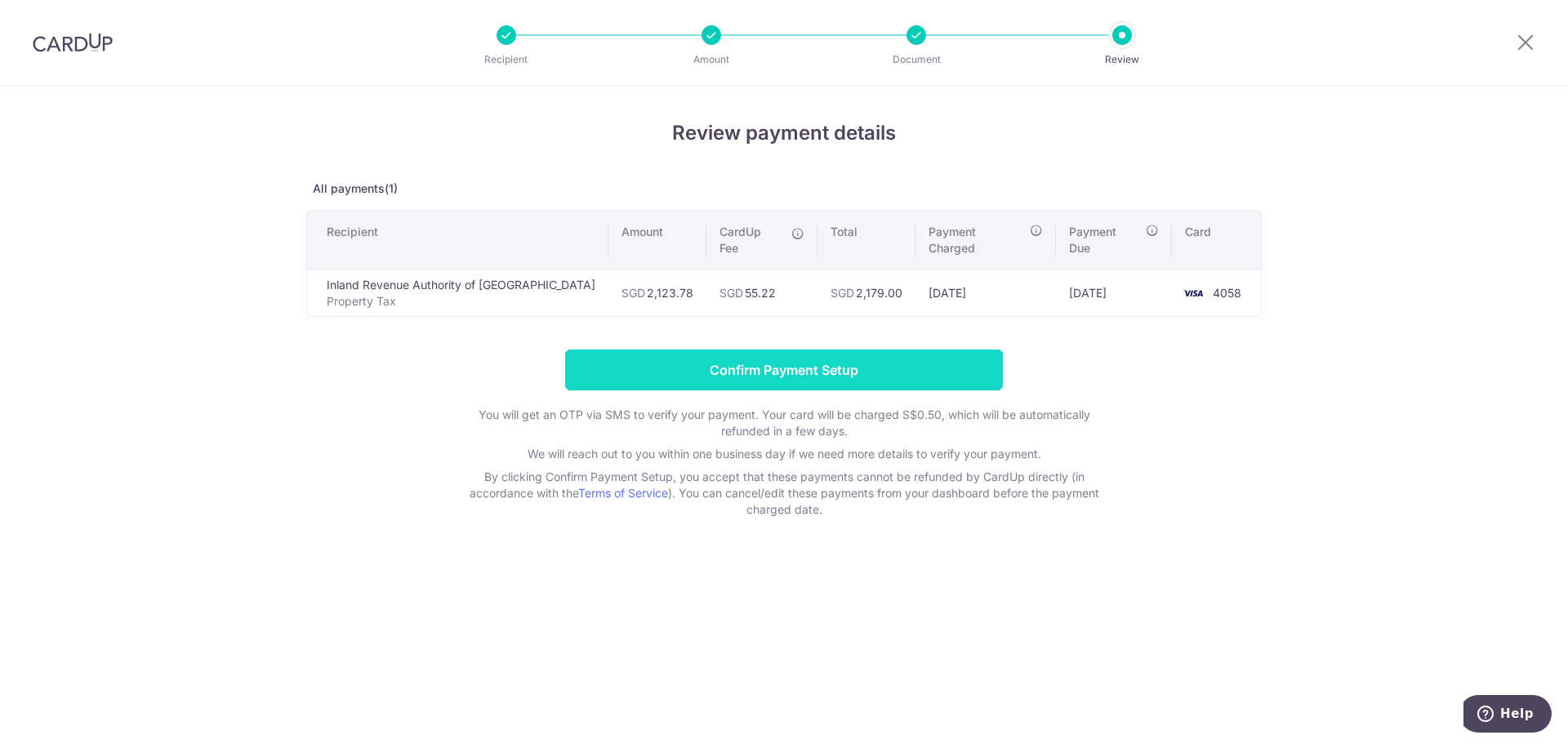
click at [781, 357] on input "Confirm Payment Setup" at bounding box center [784, 370] width 438 height 41
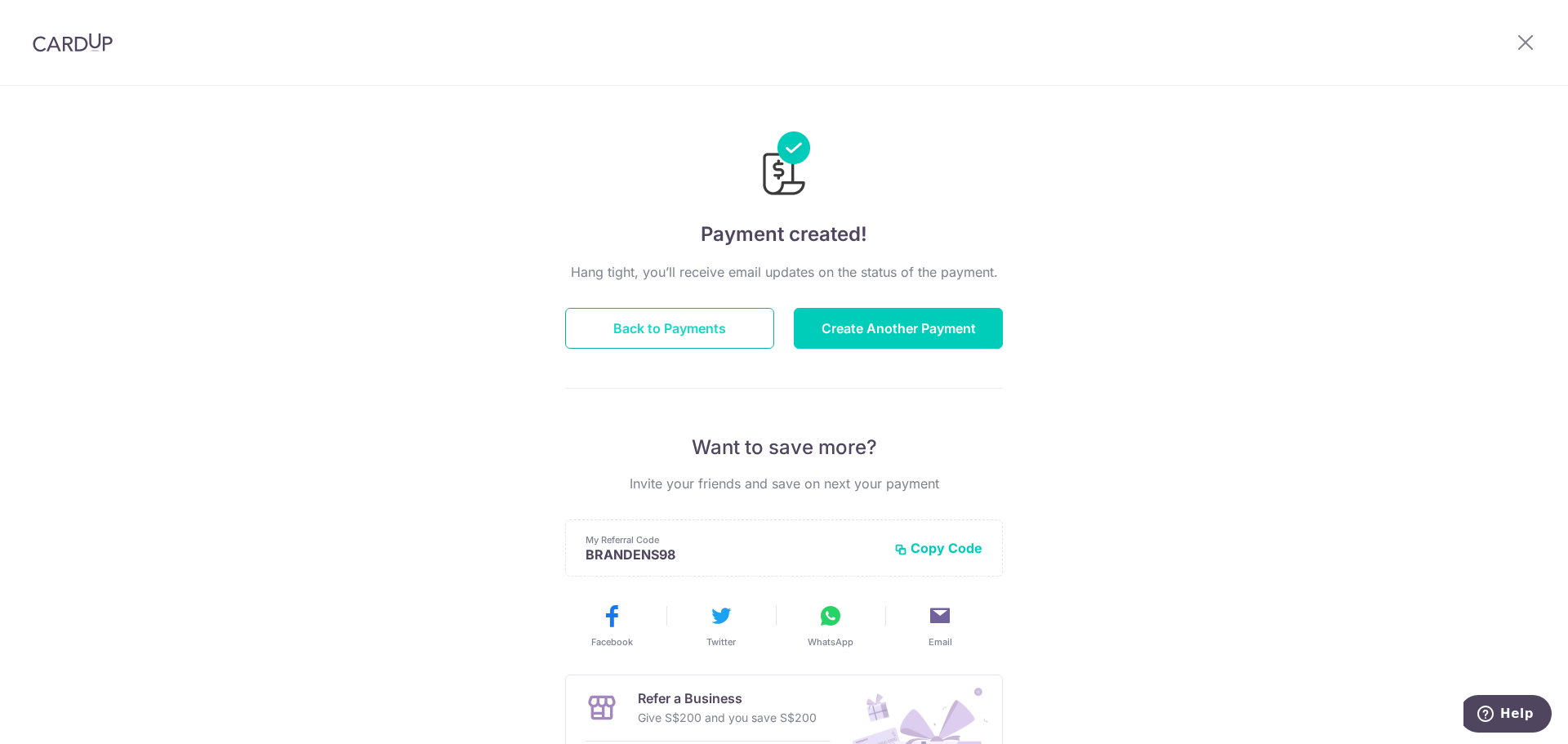
click at [687, 333] on button "Back to Payments" at bounding box center [670, 328] width 209 height 41
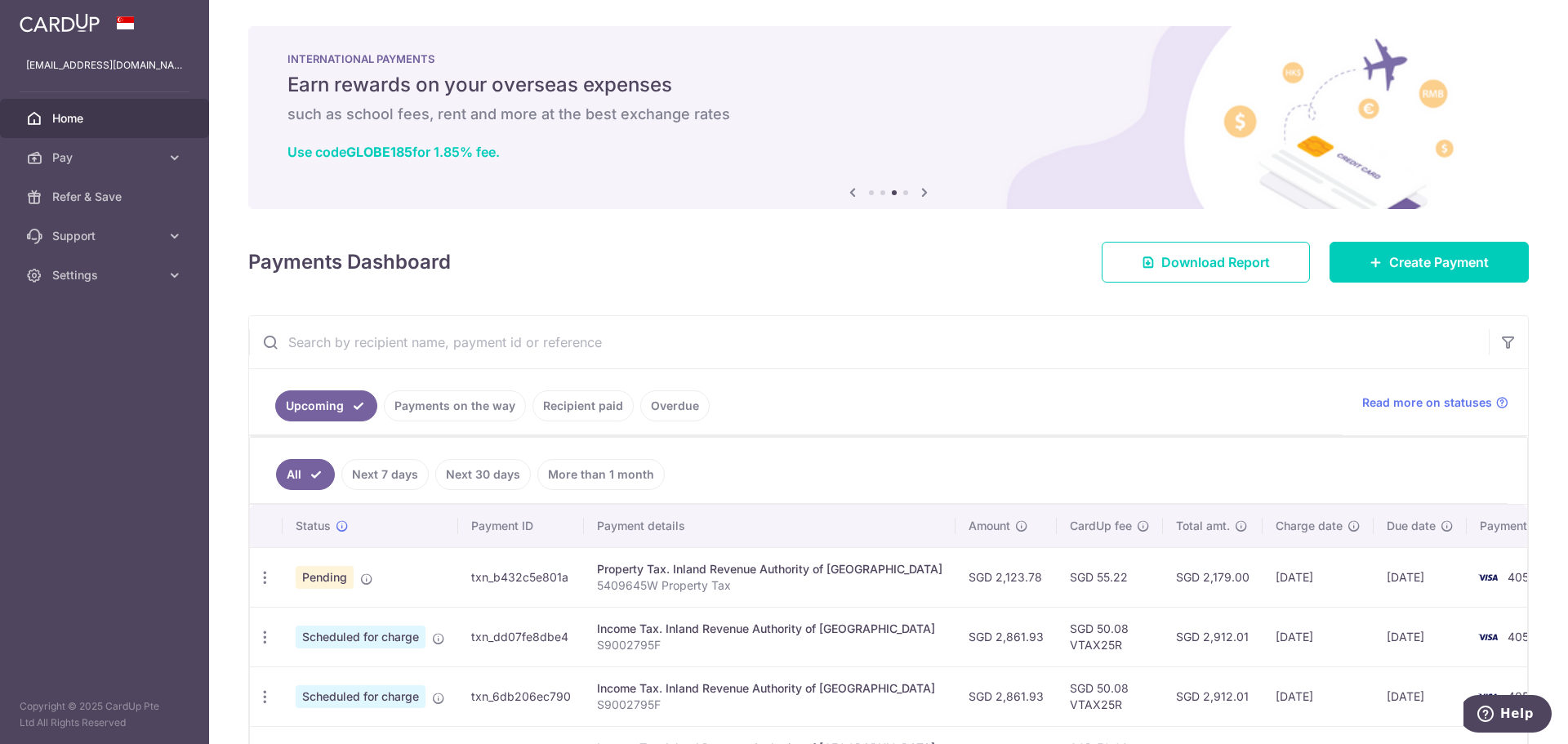
click at [108, 113] on span "Home" at bounding box center [106, 117] width 108 height 16
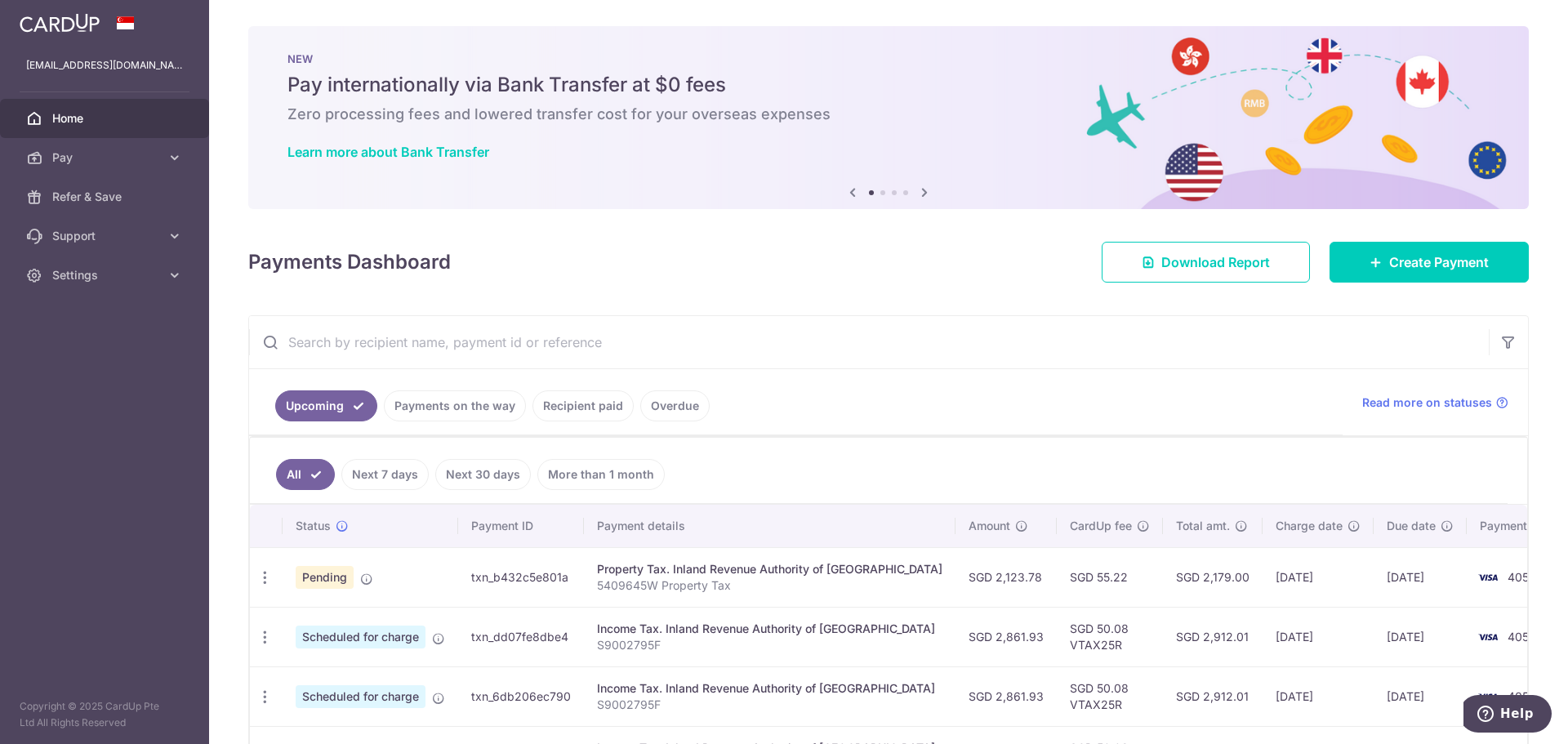
click at [84, 36] on div at bounding box center [104, 23] width 209 height 46
click at [83, 34] on link at bounding box center [59, 21] width 93 height 30
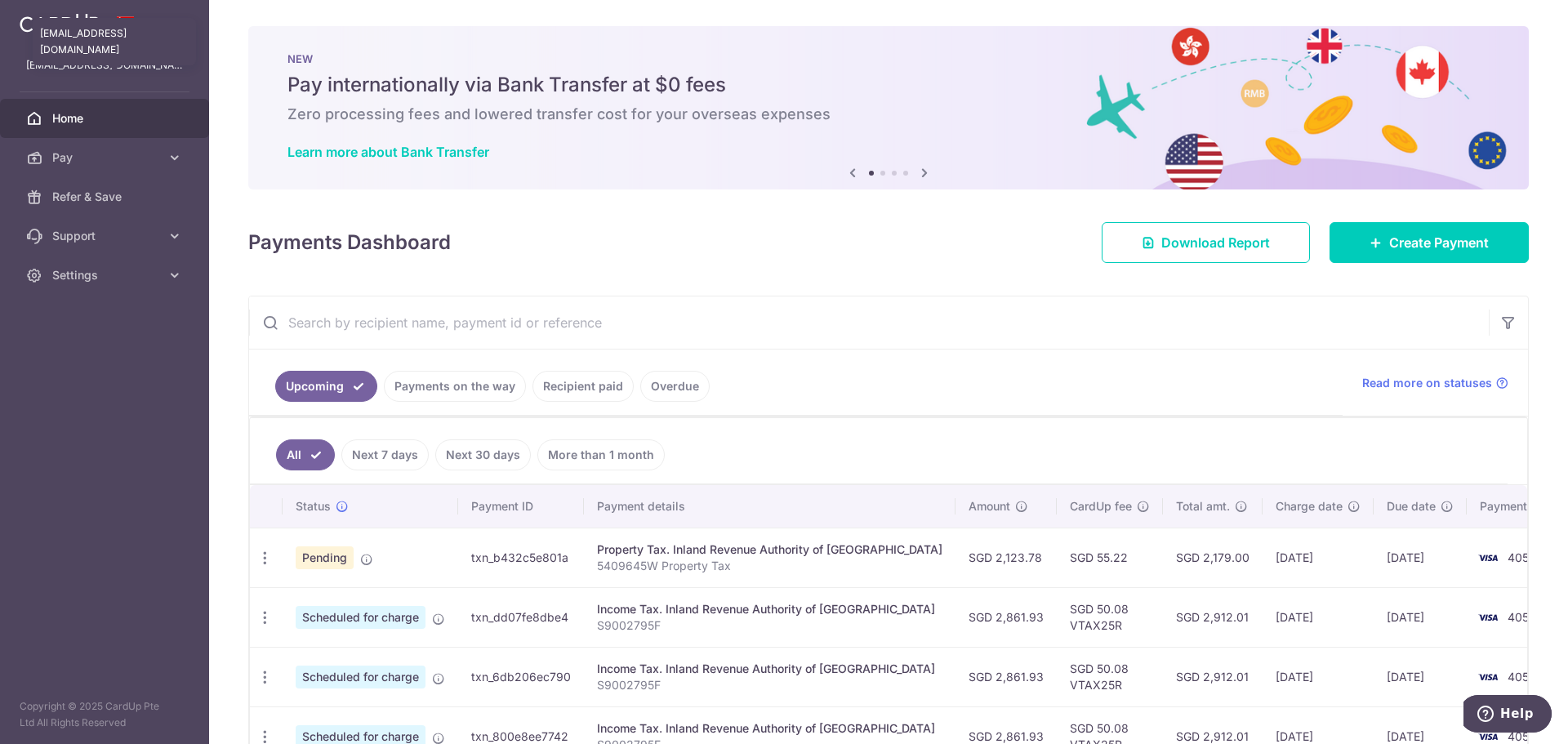
click at [112, 65] on p "[EMAIL_ADDRESS][DOMAIN_NAME]" at bounding box center [104, 65] width 157 height 16
click at [78, 118] on span "Home" at bounding box center [106, 117] width 108 height 16
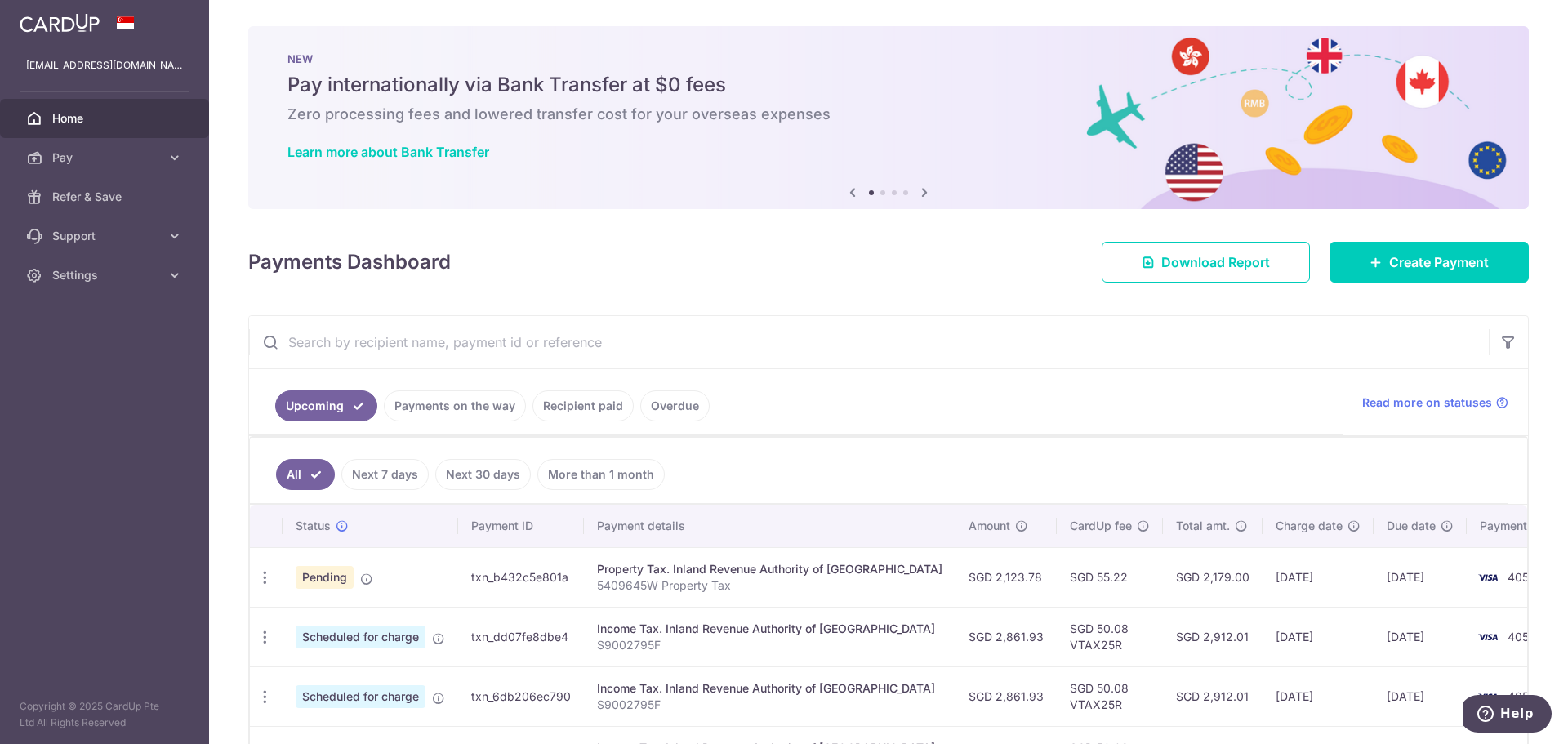
click at [86, 26] on img at bounding box center [60, 23] width 80 height 20
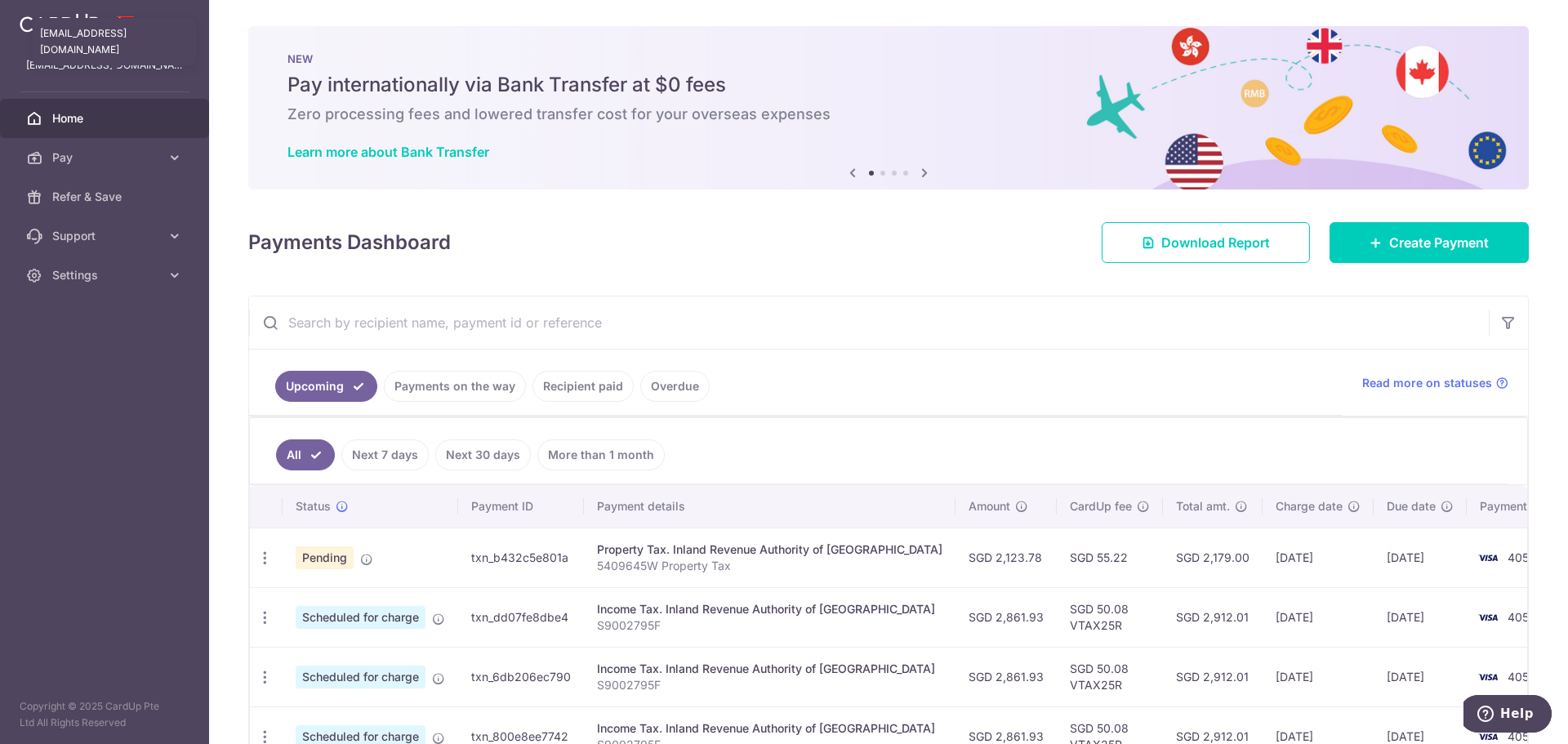
click at [124, 62] on p "[EMAIL_ADDRESS][DOMAIN_NAME]" at bounding box center [104, 65] width 157 height 16
click at [145, 286] on link "Settings" at bounding box center [104, 275] width 209 height 39
click at [90, 353] on span "Logout" at bounding box center [106, 353] width 108 height 16
